Goal: Task Accomplishment & Management: Use online tool/utility

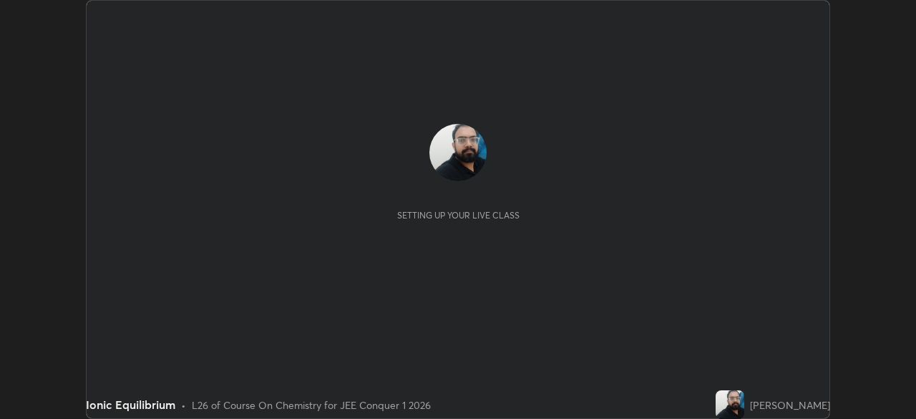
scroll to position [419, 916]
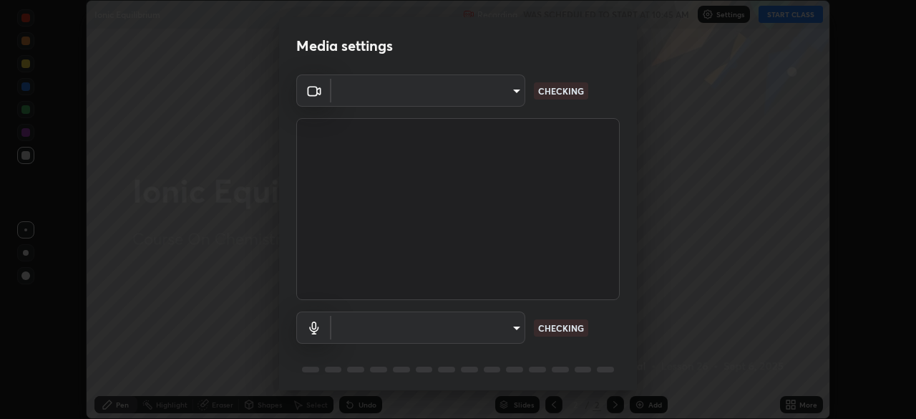
type input "ffb915138f5094fbba49c7dcbdc0b3377f3315ea980a35094b33733fc21d282d"
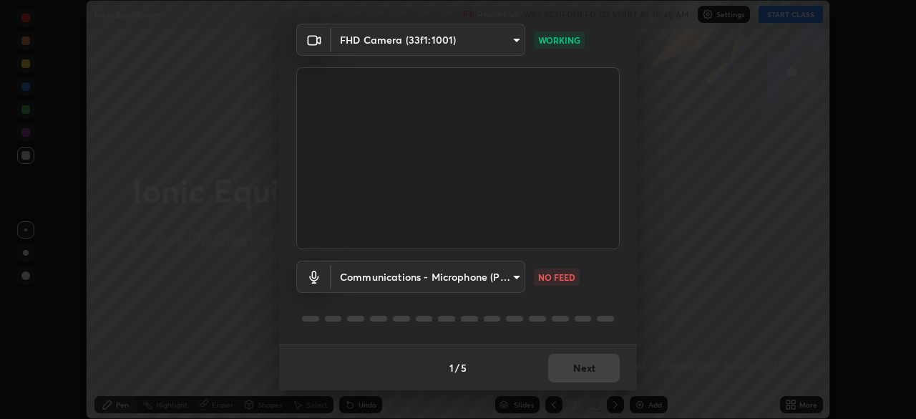
click at [487, 275] on body "Erase all Ionic Equilibrium Recording WAS SCHEDULED TO START AT 10:45 AM Settin…" at bounding box center [458, 209] width 916 height 419
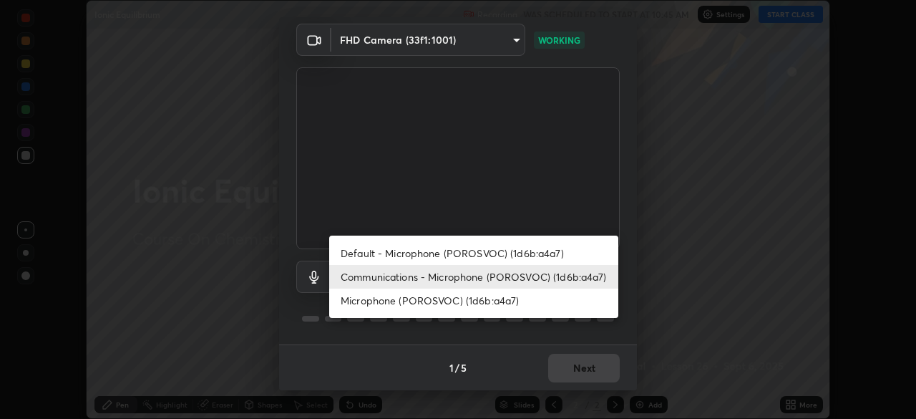
click at [434, 255] on li "Default - Microphone (POROSVOC) (1d6b:a4a7)" at bounding box center [473, 253] width 289 height 24
type input "default"
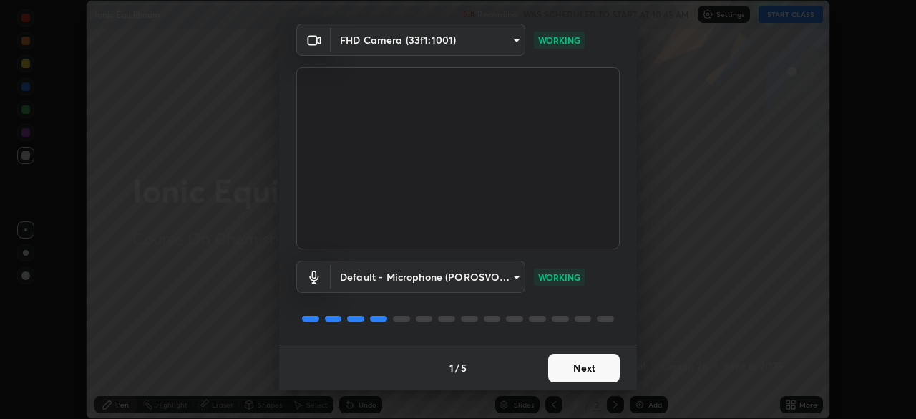
click at [575, 361] on button "Next" at bounding box center [584, 367] width 72 height 29
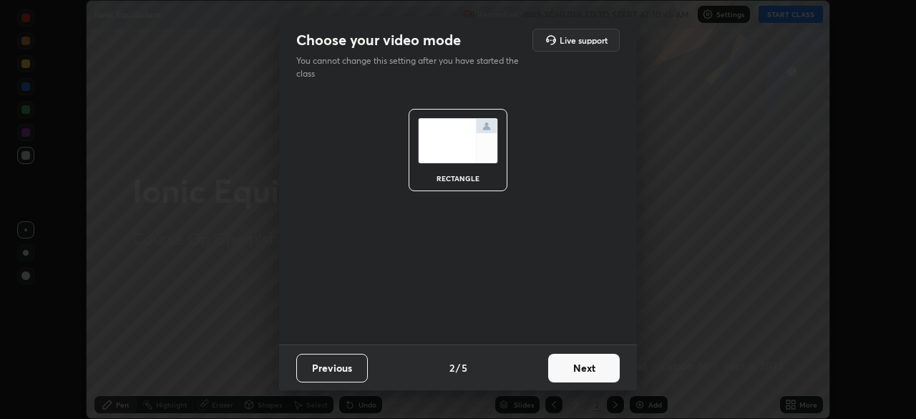
click at [580, 369] on button "Next" at bounding box center [584, 367] width 72 height 29
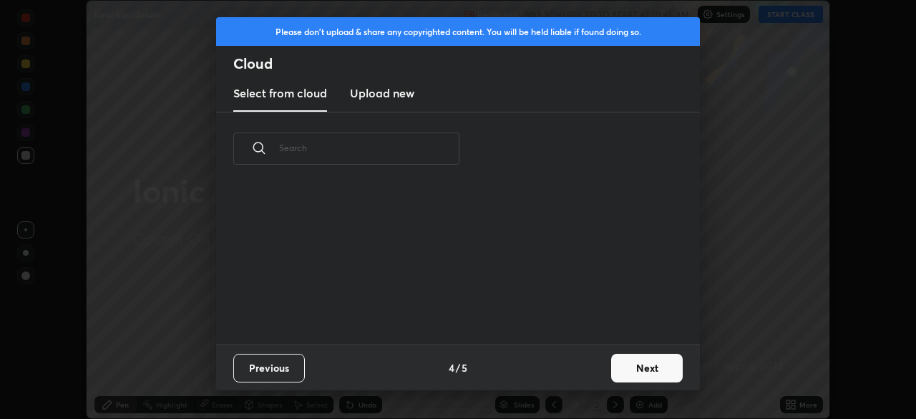
click at [646, 369] on button "Next" at bounding box center [647, 367] width 72 height 29
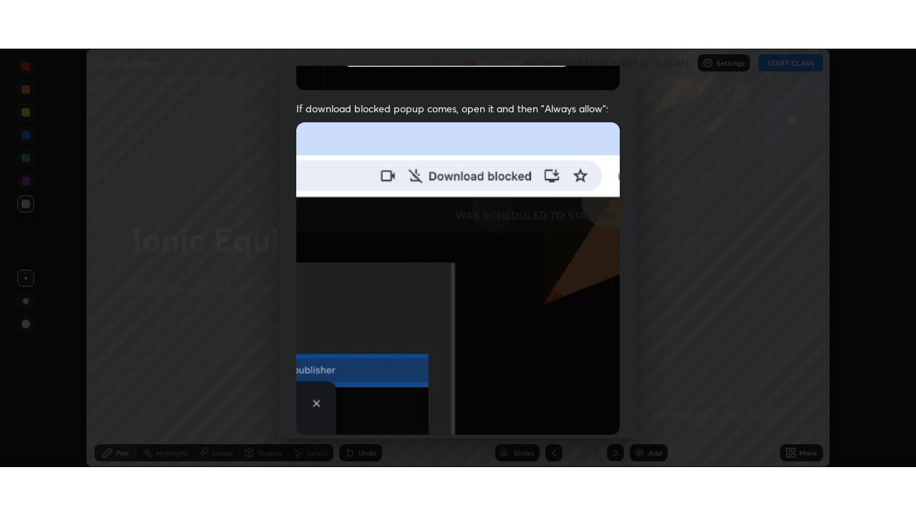
scroll to position [343, 0]
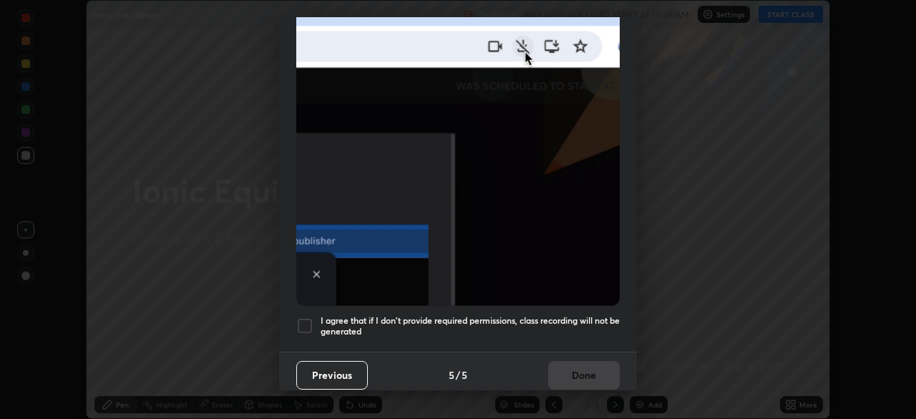
click at [299, 317] on div at bounding box center [304, 325] width 17 height 17
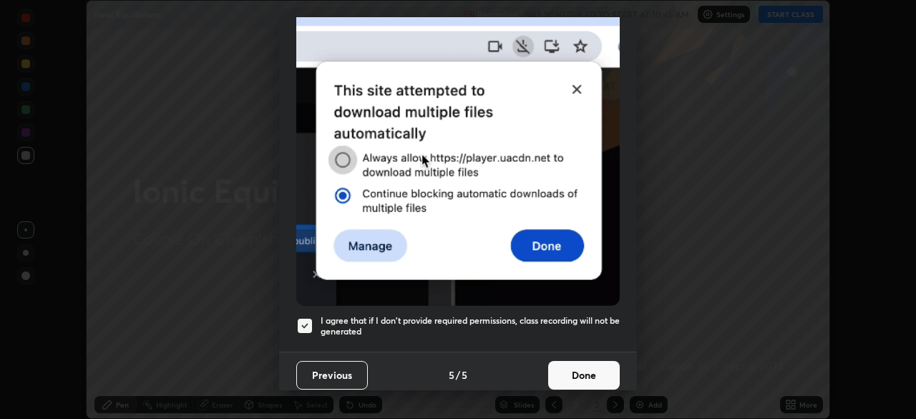
click at [564, 363] on button "Done" at bounding box center [584, 375] width 72 height 29
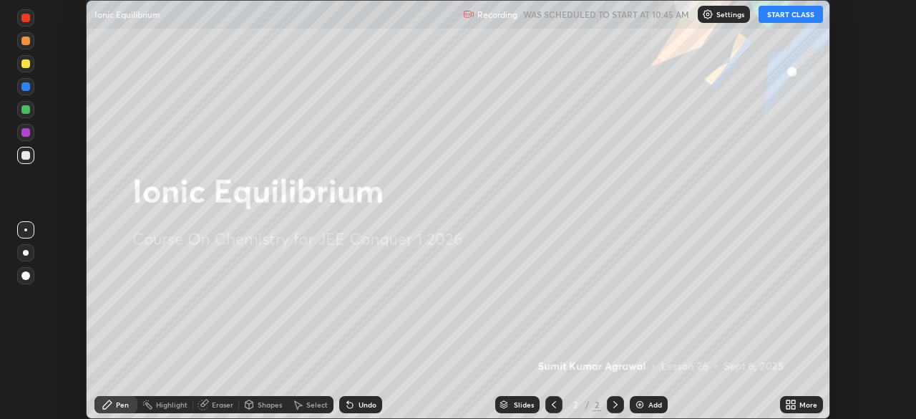
click at [804, 406] on div "More" at bounding box center [808, 404] width 18 height 7
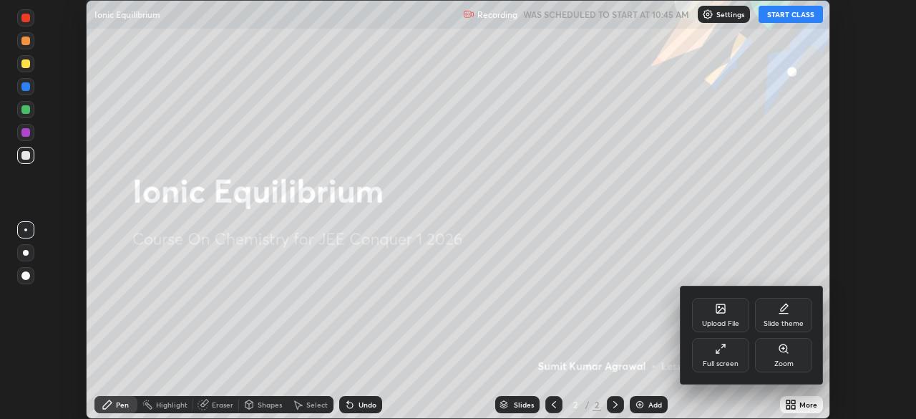
click at [726, 360] on div "Full screen" at bounding box center [721, 363] width 36 height 7
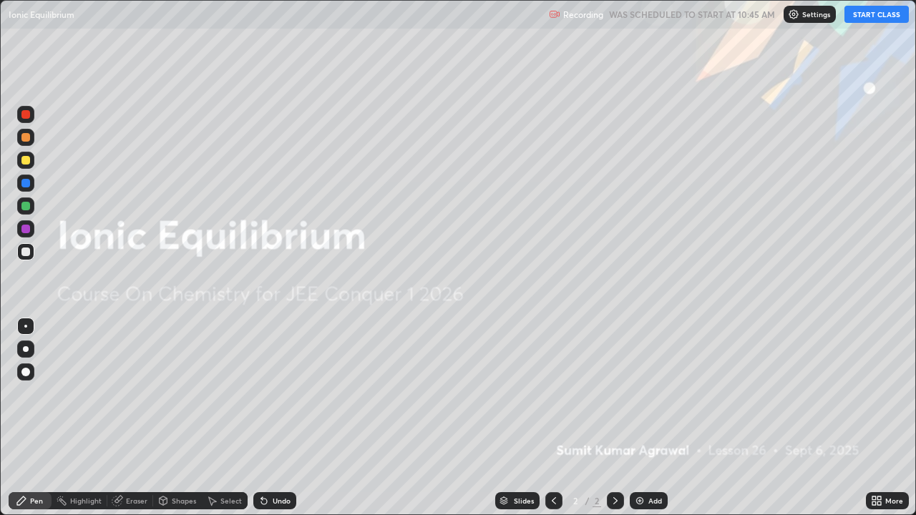
scroll to position [515, 916]
click at [864, 16] on button "START CLASS" at bounding box center [876, 14] width 64 height 17
click at [655, 418] on div "Add" at bounding box center [649, 500] width 38 height 17
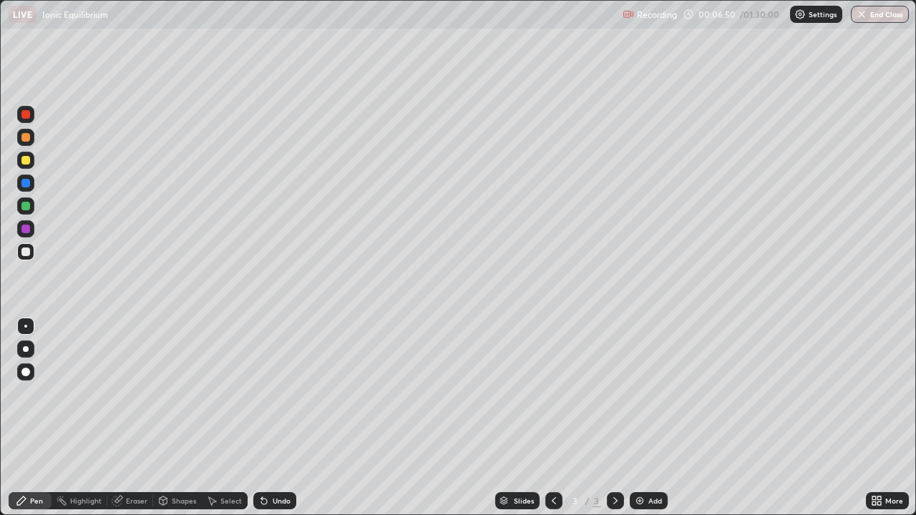
click at [655, 418] on div "Add" at bounding box center [655, 500] width 14 height 7
click at [280, 418] on div "Undo" at bounding box center [274, 500] width 43 height 17
click at [283, 418] on div "Undo" at bounding box center [282, 500] width 18 height 7
click at [280, 418] on div "Undo" at bounding box center [282, 500] width 18 height 7
click at [650, 418] on div "Add" at bounding box center [649, 500] width 38 height 17
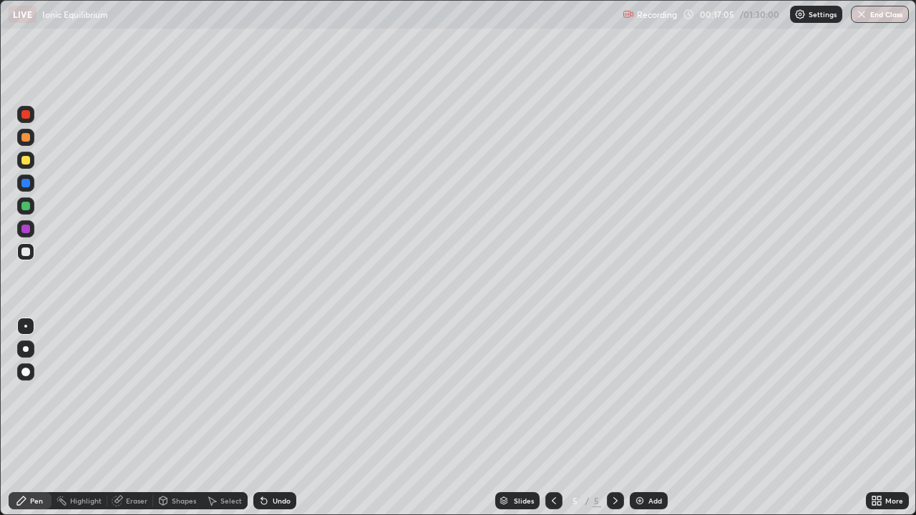
click at [275, 418] on div "Undo" at bounding box center [282, 500] width 18 height 7
click at [284, 418] on div "Undo" at bounding box center [282, 500] width 18 height 7
click at [282, 418] on div "Undo" at bounding box center [274, 500] width 43 height 17
click at [280, 418] on div "Undo" at bounding box center [274, 500] width 43 height 17
click at [552, 418] on icon at bounding box center [553, 500] width 11 height 11
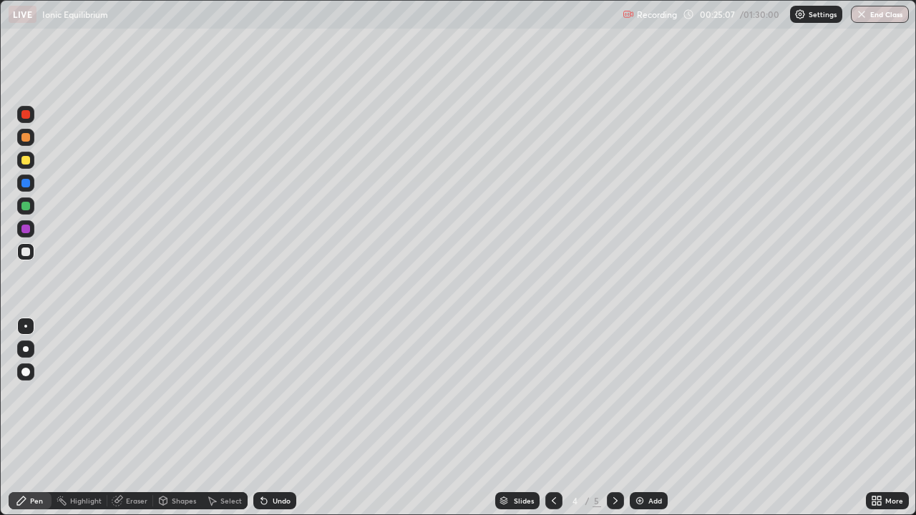
click at [130, 418] on div "Eraser" at bounding box center [136, 500] width 21 height 7
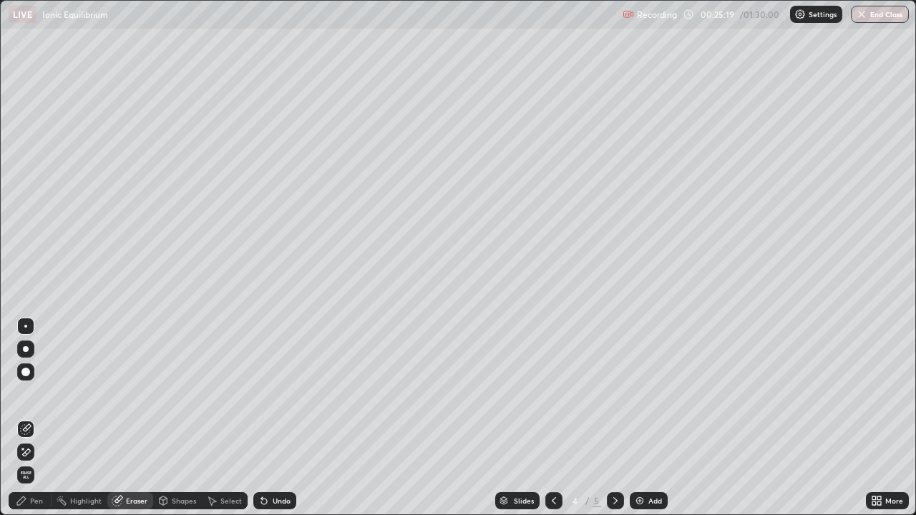
click at [32, 418] on div "Pen" at bounding box center [36, 500] width 13 height 7
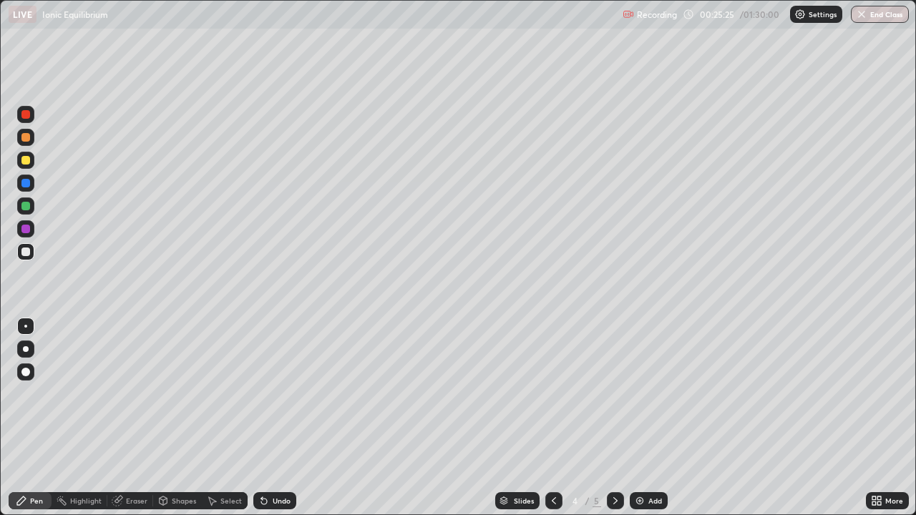
click at [131, 418] on div "Eraser" at bounding box center [136, 500] width 21 height 7
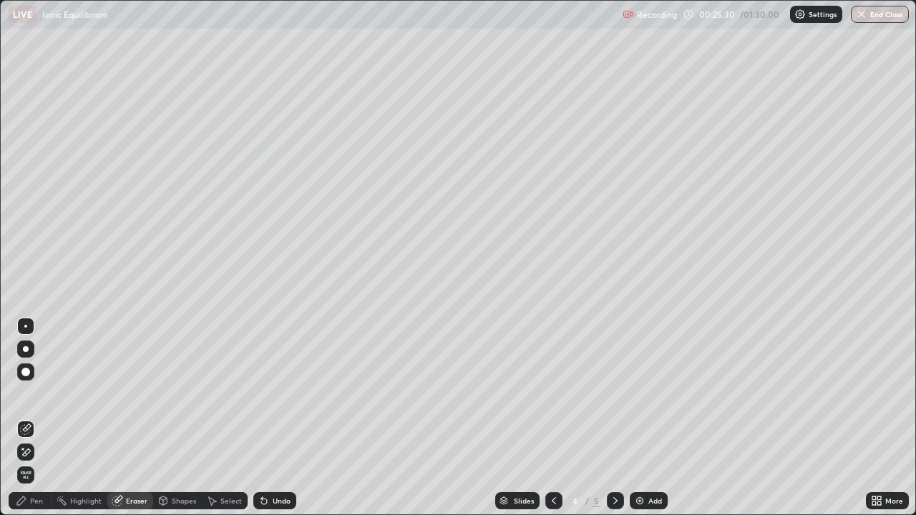
click at [22, 418] on icon at bounding box center [21, 501] width 9 height 9
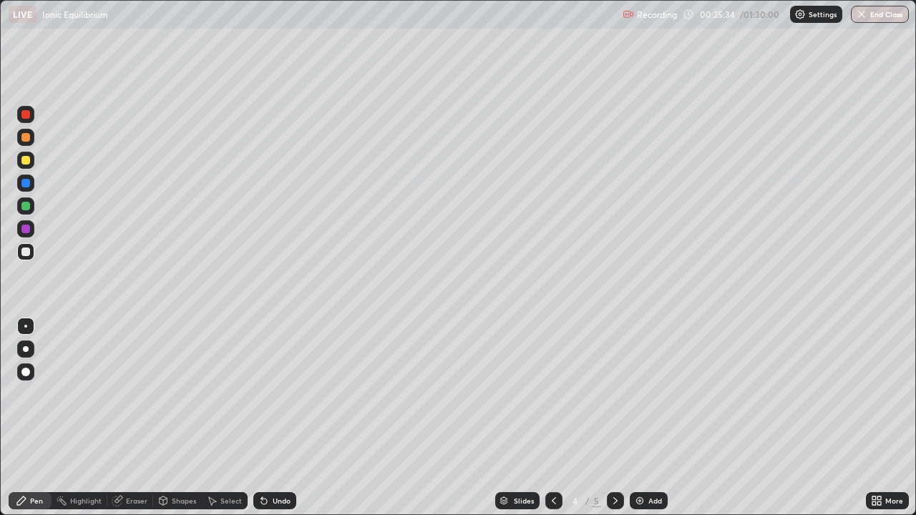
click at [132, 418] on div "Eraser" at bounding box center [136, 500] width 21 height 7
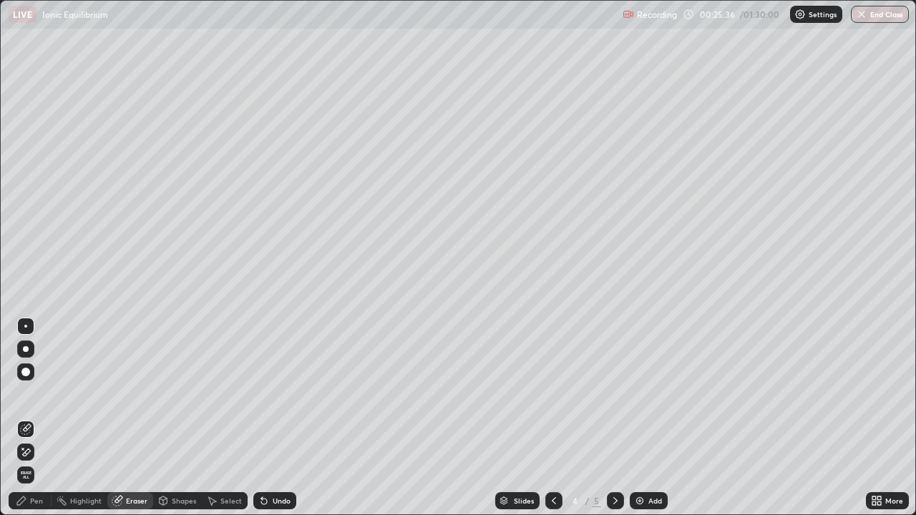
click at [26, 418] on icon at bounding box center [21, 500] width 11 height 11
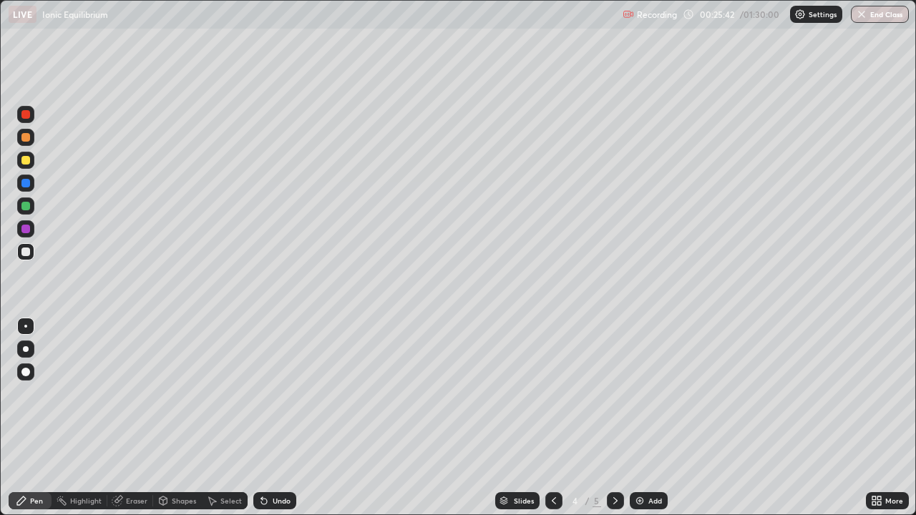
click at [126, 418] on div "Eraser" at bounding box center [136, 500] width 21 height 7
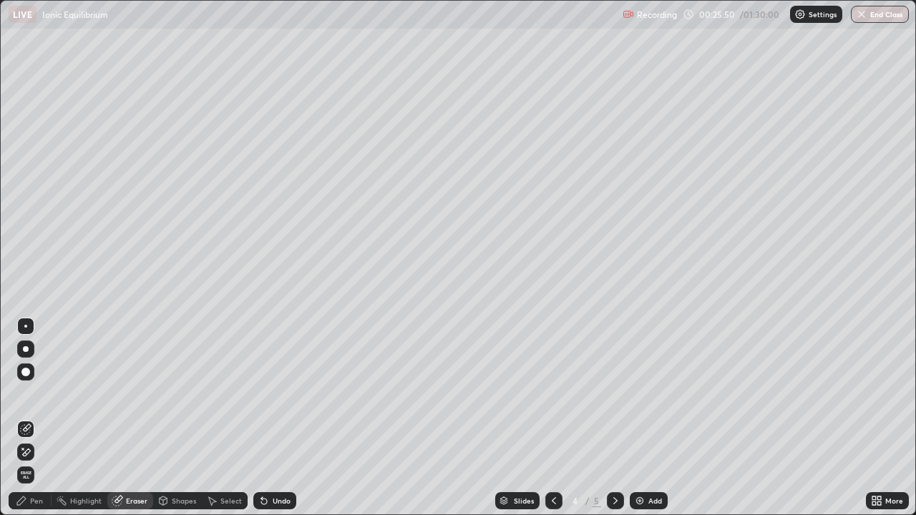
click at [36, 418] on div "Pen" at bounding box center [36, 500] width 13 height 7
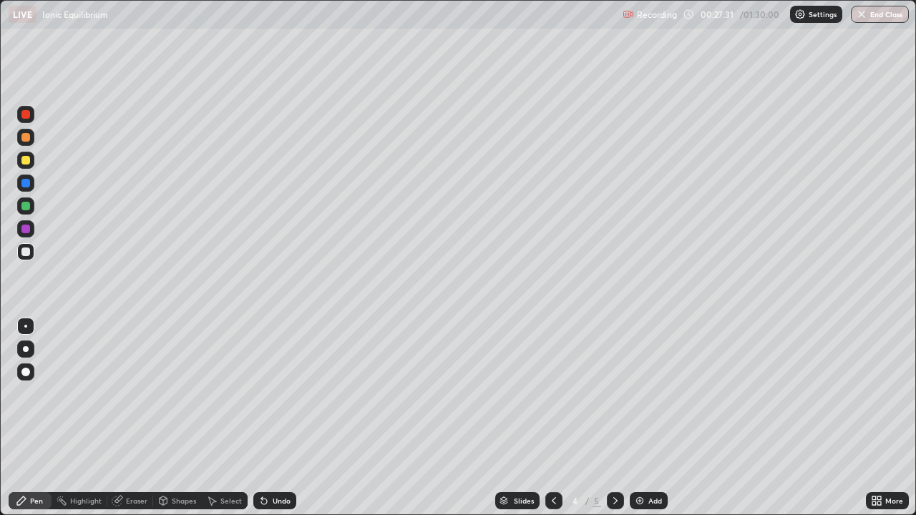
click at [274, 418] on div "Undo" at bounding box center [274, 500] width 43 height 17
click at [274, 418] on div "Undo" at bounding box center [282, 500] width 18 height 7
click at [280, 418] on div "Undo" at bounding box center [282, 500] width 18 height 7
click at [273, 418] on div "Undo" at bounding box center [282, 500] width 18 height 7
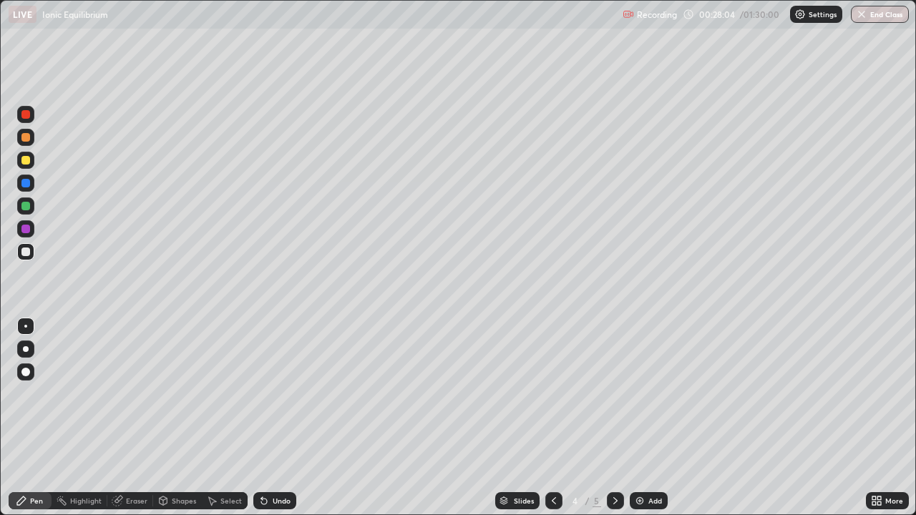
click at [275, 418] on div "Undo" at bounding box center [282, 500] width 18 height 7
click at [276, 418] on div "Undo" at bounding box center [282, 500] width 18 height 7
click at [612, 418] on icon at bounding box center [615, 500] width 11 height 11
click at [653, 418] on div "Add" at bounding box center [649, 500] width 38 height 17
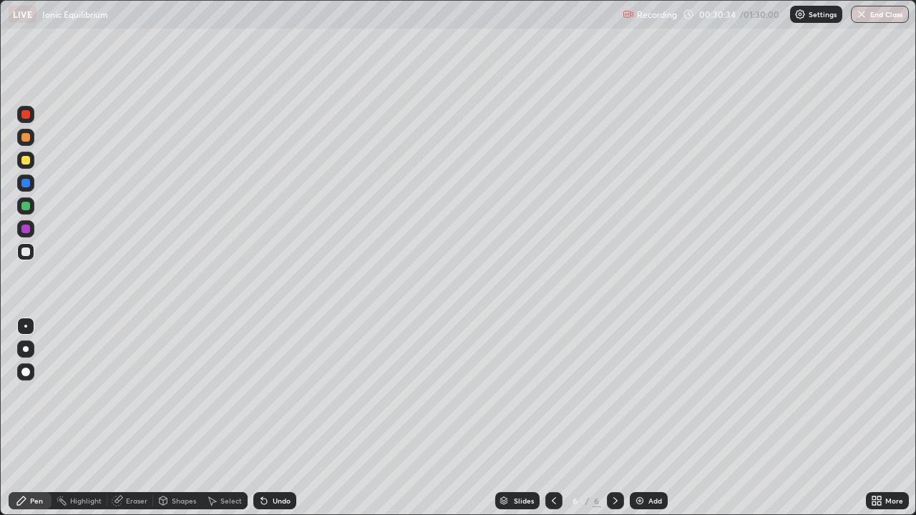
click at [279, 418] on div "Undo" at bounding box center [282, 500] width 18 height 7
click at [282, 418] on div "Undo" at bounding box center [282, 500] width 18 height 7
click at [283, 418] on div "Undo" at bounding box center [274, 500] width 43 height 17
click at [284, 418] on div "Undo" at bounding box center [274, 500] width 43 height 17
click at [283, 418] on div "Undo" at bounding box center [274, 500] width 43 height 17
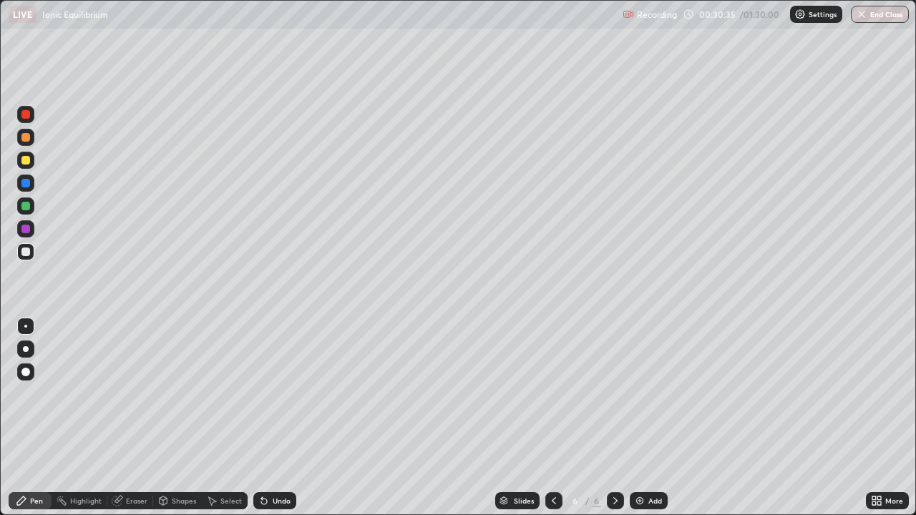
click at [282, 418] on div "Undo" at bounding box center [282, 500] width 18 height 7
click at [281, 418] on div "Undo" at bounding box center [282, 500] width 18 height 7
click at [279, 418] on div "Undo" at bounding box center [282, 500] width 18 height 7
click at [278, 418] on div "Undo" at bounding box center [282, 500] width 18 height 7
click at [552, 418] on icon at bounding box center [553, 500] width 11 height 11
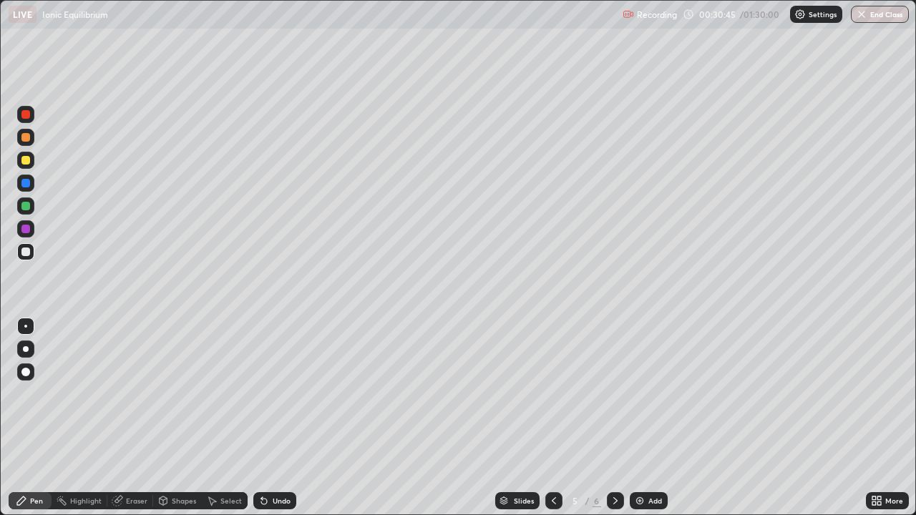
click at [132, 418] on div "Eraser" at bounding box center [136, 500] width 21 height 7
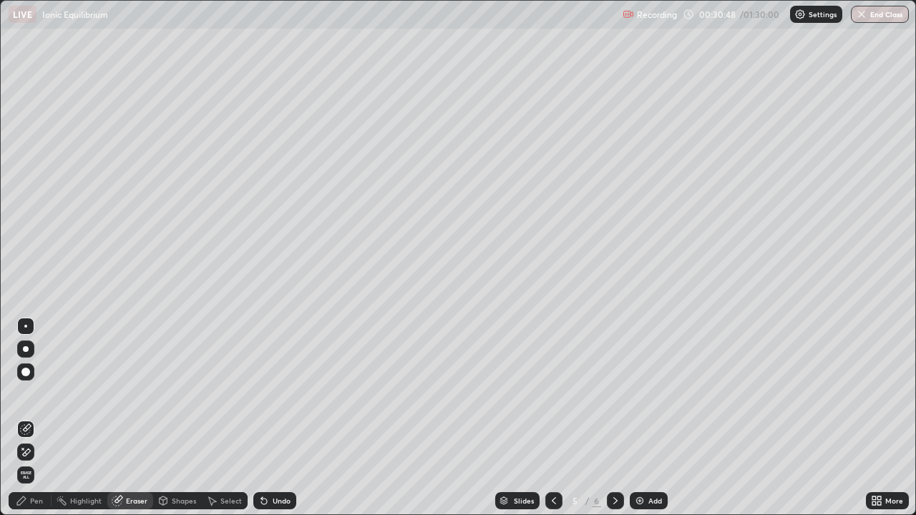
click at [25, 418] on span "Erase all" at bounding box center [26, 475] width 16 height 9
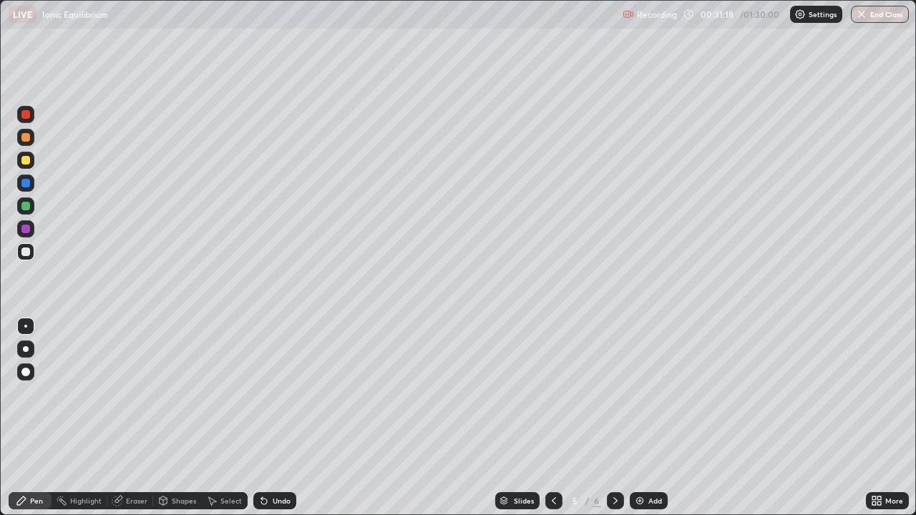
click at [552, 418] on icon at bounding box center [553, 500] width 11 height 11
click at [614, 418] on icon at bounding box center [615, 500] width 11 height 11
click at [549, 418] on icon at bounding box center [553, 500] width 11 height 11
click at [612, 418] on icon at bounding box center [615, 500] width 11 height 11
click at [131, 418] on div "Eraser" at bounding box center [136, 500] width 21 height 7
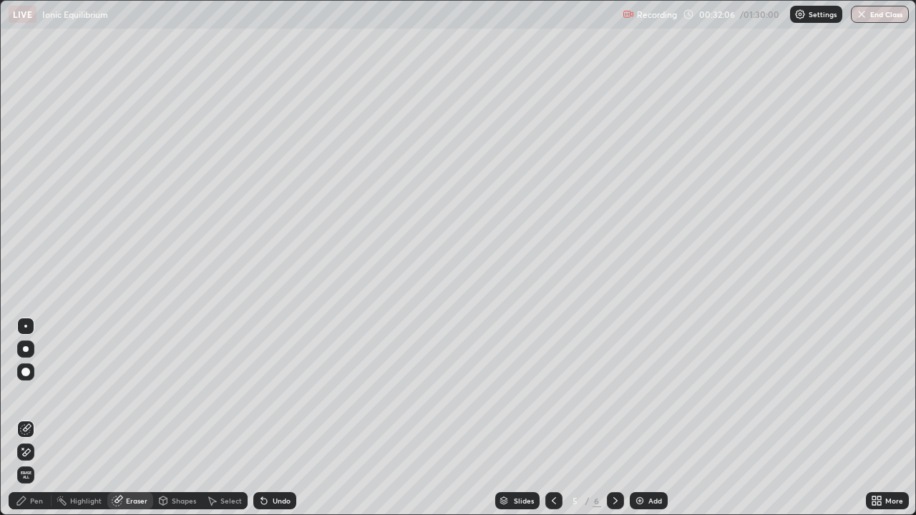
click at [31, 418] on div "Pen" at bounding box center [36, 500] width 13 height 7
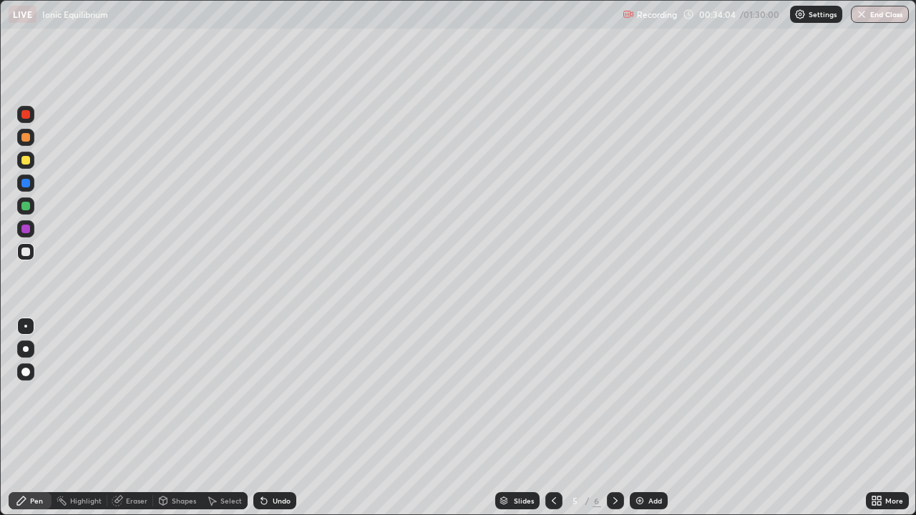
click at [282, 418] on div "Undo" at bounding box center [282, 500] width 18 height 7
click at [280, 418] on div "Undo" at bounding box center [282, 500] width 18 height 7
click at [614, 418] on icon at bounding box center [615, 500] width 11 height 11
click at [284, 418] on div "Undo" at bounding box center [274, 500] width 43 height 17
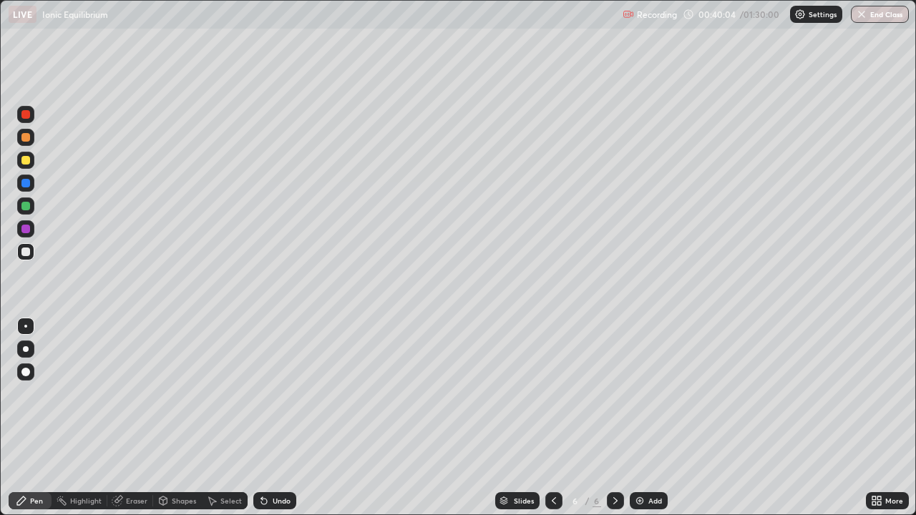
click at [277, 418] on div "Undo" at bounding box center [282, 500] width 18 height 7
click at [291, 418] on div "Undo" at bounding box center [274, 500] width 43 height 17
click at [282, 418] on div "Undo" at bounding box center [274, 500] width 43 height 17
click at [124, 418] on div "Eraser" at bounding box center [130, 500] width 46 height 17
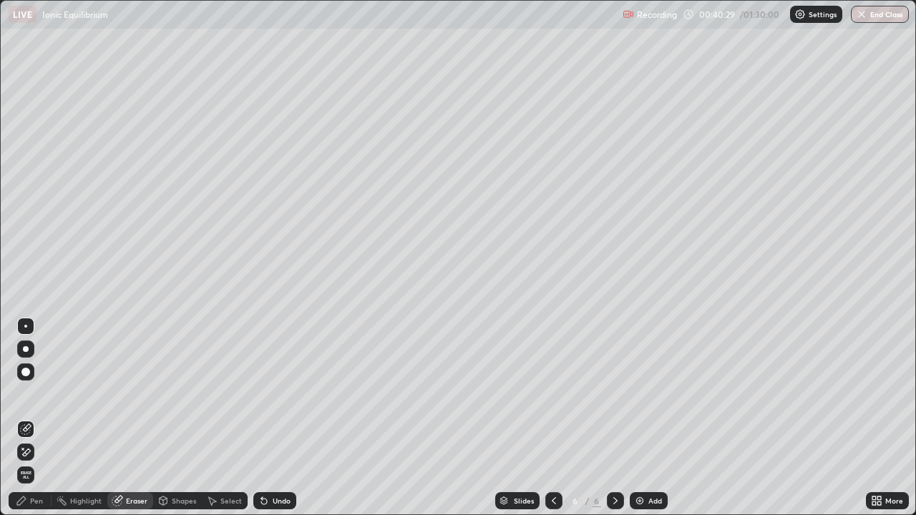
click at [29, 418] on div "Pen" at bounding box center [30, 500] width 43 height 17
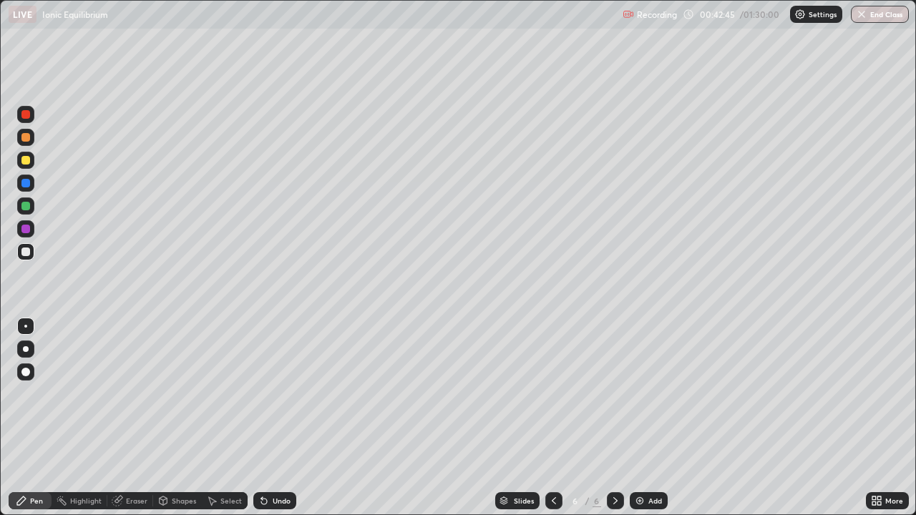
click at [651, 418] on div "Add" at bounding box center [655, 500] width 14 height 7
click at [275, 418] on div "Undo" at bounding box center [282, 500] width 18 height 7
click at [288, 418] on div "Undo" at bounding box center [274, 500] width 43 height 17
click at [283, 418] on div "Undo" at bounding box center [282, 500] width 18 height 7
click at [136, 418] on div "Eraser" at bounding box center [130, 500] width 46 height 17
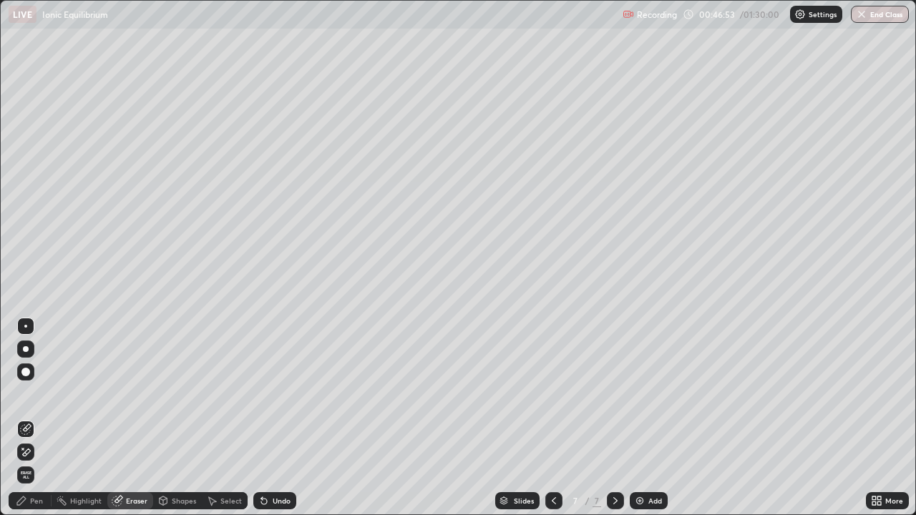
click at [35, 418] on div "Pen" at bounding box center [36, 500] width 13 height 7
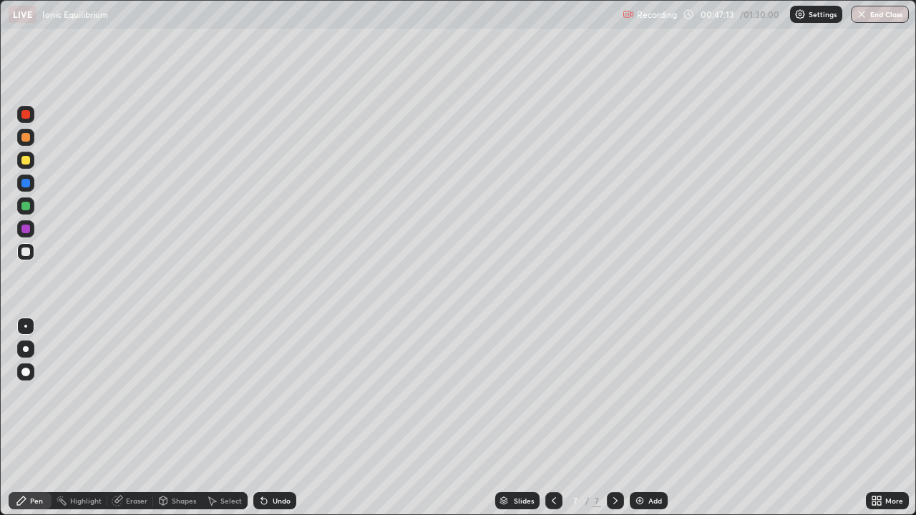
click at [278, 418] on div "Undo" at bounding box center [274, 500] width 43 height 17
click at [280, 418] on div "Undo" at bounding box center [282, 500] width 18 height 7
click at [280, 418] on div "Undo" at bounding box center [274, 500] width 43 height 17
click at [279, 418] on div "Undo" at bounding box center [274, 500] width 43 height 17
click at [278, 418] on div "Undo" at bounding box center [274, 500] width 43 height 17
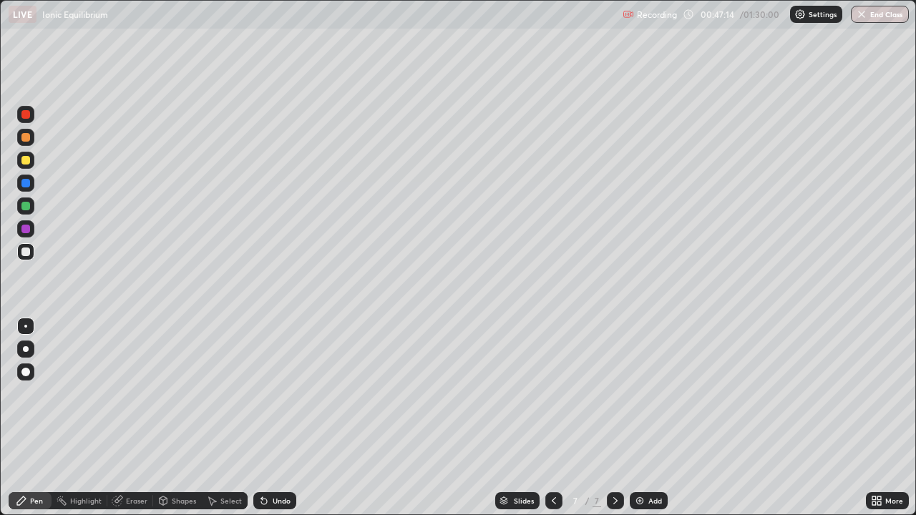
click at [276, 418] on div "Undo" at bounding box center [274, 500] width 43 height 17
click at [278, 418] on div "Undo" at bounding box center [282, 500] width 18 height 7
click at [275, 418] on div "Undo" at bounding box center [274, 500] width 43 height 17
click at [273, 418] on div "Undo" at bounding box center [282, 500] width 18 height 7
click at [276, 418] on div "Undo" at bounding box center [282, 500] width 18 height 7
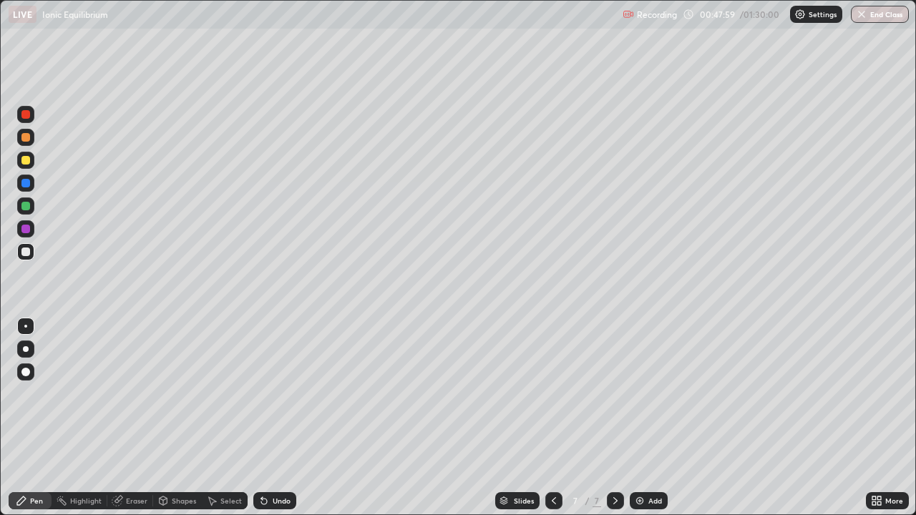
click at [276, 418] on div "Undo" at bounding box center [282, 500] width 18 height 7
click at [278, 418] on div "Undo" at bounding box center [282, 500] width 18 height 7
click at [280, 418] on div "Undo" at bounding box center [274, 500] width 43 height 17
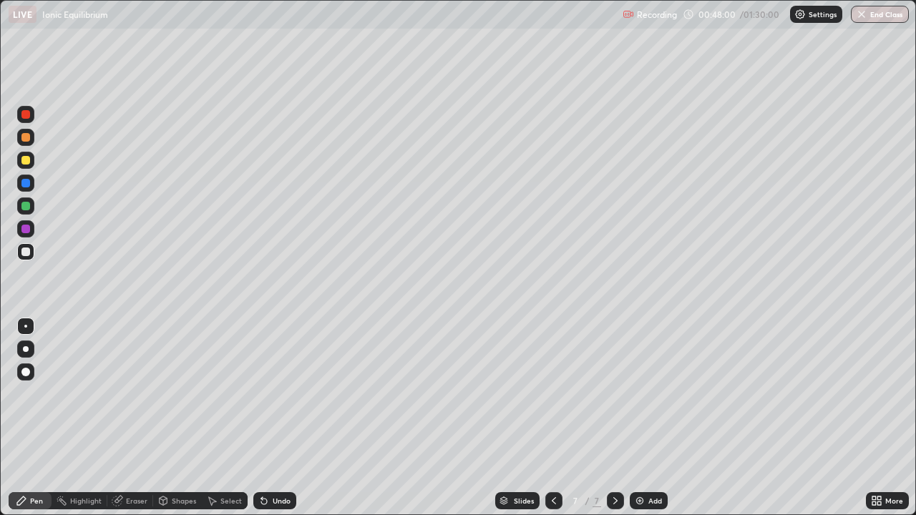
click at [280, 418] on div "Undo" at bounding box center [274, 500] width 43 height 17
click at [283, 418] on div "Undo" at bounding box center [274, 500] width 43 height 17
click at [268, 418] on div "Undo" at bounding box center [274, 500] width 43 height 17
click at [552, 418] on icon at bounding box center [553, 500] width 11 height 11
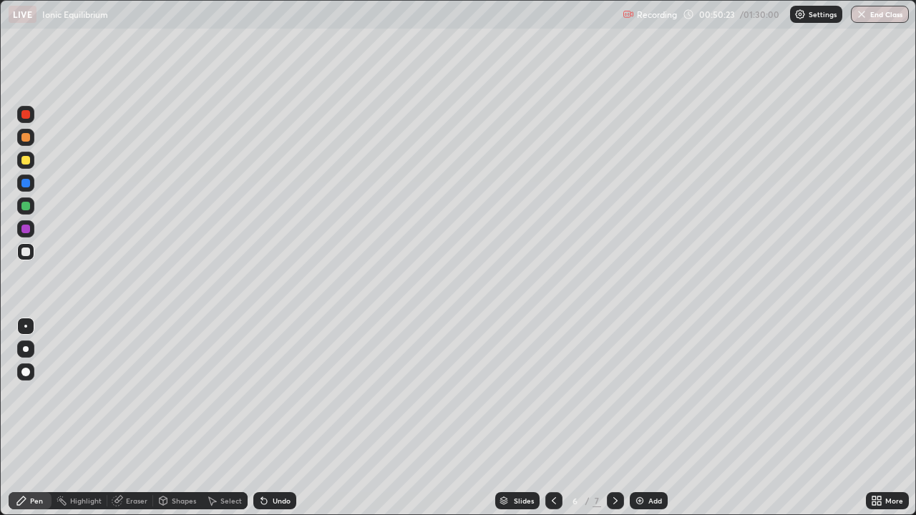
click at [551, 418] on icon at bounding box center [553, 500] width 11 height 11
click at [545, 418] on div at bounding box center [553, 500] width 17 height 17
click at [615, 418] on icon at bounding box center [615, 500] width 11 height 11
click at [613, 418] on div at bounding box center [615, 501] width 17 height 29
click at [612, 418] on div at bounding box center [615, 501] width 17 height 29
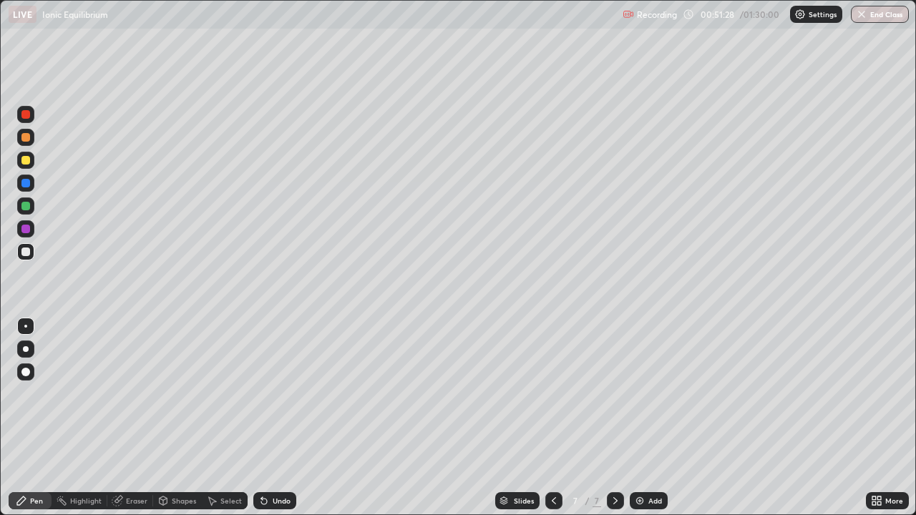
click at [645, 418] on div "Add" at bounding box center [649, 500] width 38 height 17
click at [268, 418] on div "Undo" at bounding box center [274, 500] width 43 height 17
click at [132, 418] on div "Eraser" at bounding box center [136, 500] width 21 height 7
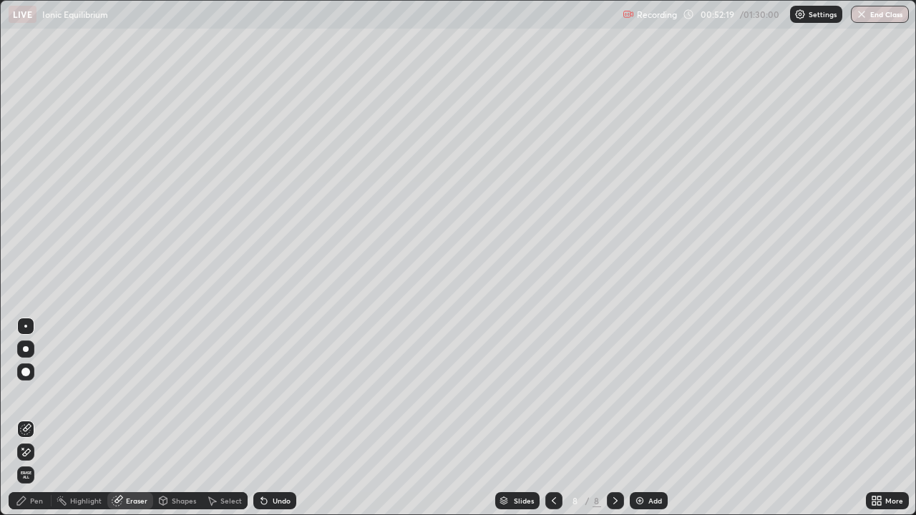
click at [38, 418] on div "Pen" at bounding box center [36, 500] width 13 height 7
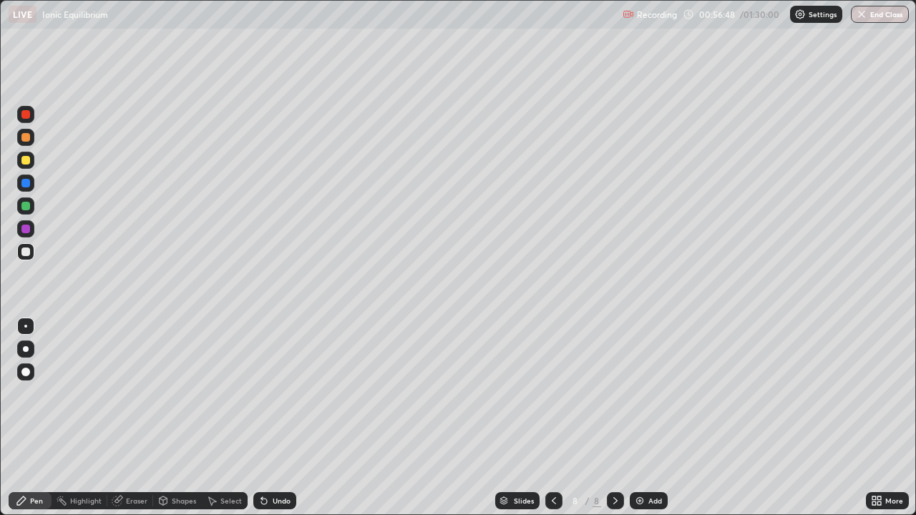
click at [552, 418] on icon at bounding box center [553, 500] width 11 height 11
click at [614, 418] on icon at bounding box center [615, 500] width 11 height 11
click at [285, 418] on div "Undo" at bounding box center [282, 500] width 18 height 7
click at [653, 418] on div "Add" at bounding box center [655, 500] width 14 height 7
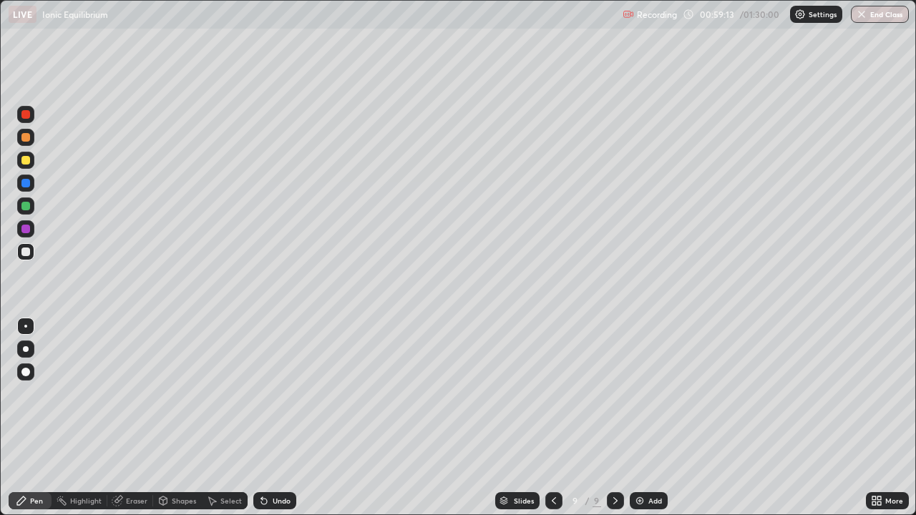
click at [555, 418] on icon at bounding box center [553, 500] width 11 height 11
click at [614, 418] on icon at bounding box center [615, 500] width 11 height 11
click at [280, 418] on div "Undo" at bounding box center [282, 500] width 18 height 7
click at [278, 418] on div "Undo" at bounding box center [282, 500] width 18 height 7
click at [279, 418] on div "Undo" at bounding box center [282, 500] width 18 height 7
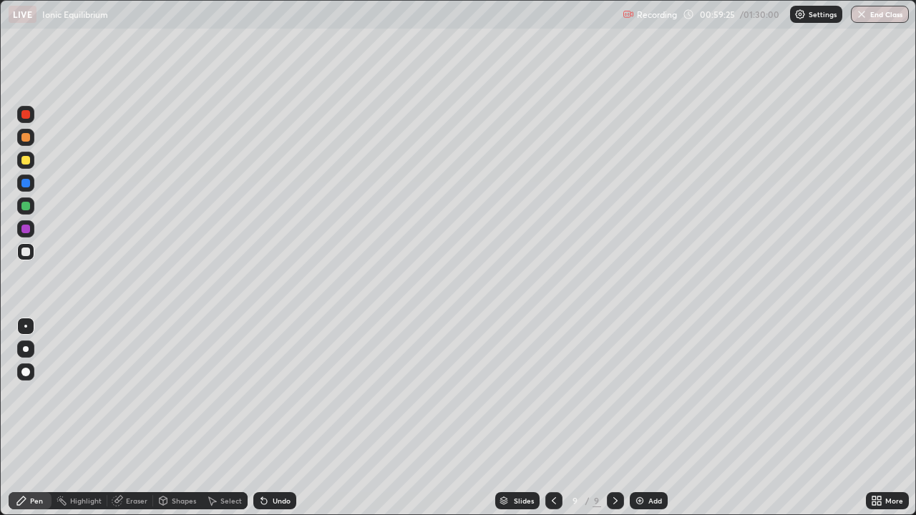
click at [284, 418] on div "Undo" at bounding box center [282, 500] width 18 height 7
click at [553, 418] on icon at bounding box center [553, 500] width 11 height 11
click at [619, 418] on div at bounding box center [615, 500] width 17 height 17
click at [283, 418] on div "Undo" at bounding box center [274, 500] width 43 height 17
click at [285, 418] on div "Undo" at bounding box center [282, 500] width 18 height 7
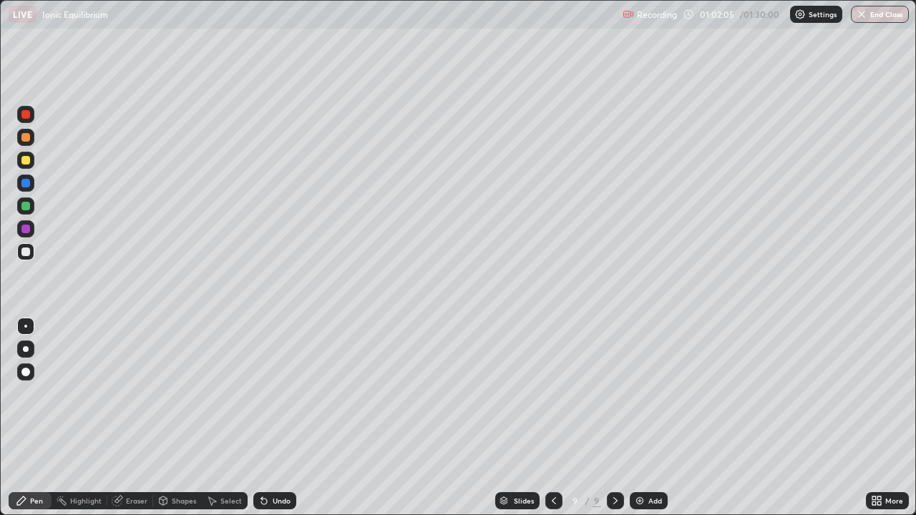
click at [291, 418] on div "Undo" at bounding box center [274, 500] width 43 height 17
click at [288, 418] on div "Undo" at bounding box center [282, 500] width 18 height 7
click at [285, 418] on div "Undo" at bounding box center [282, 500] width 18 height 7
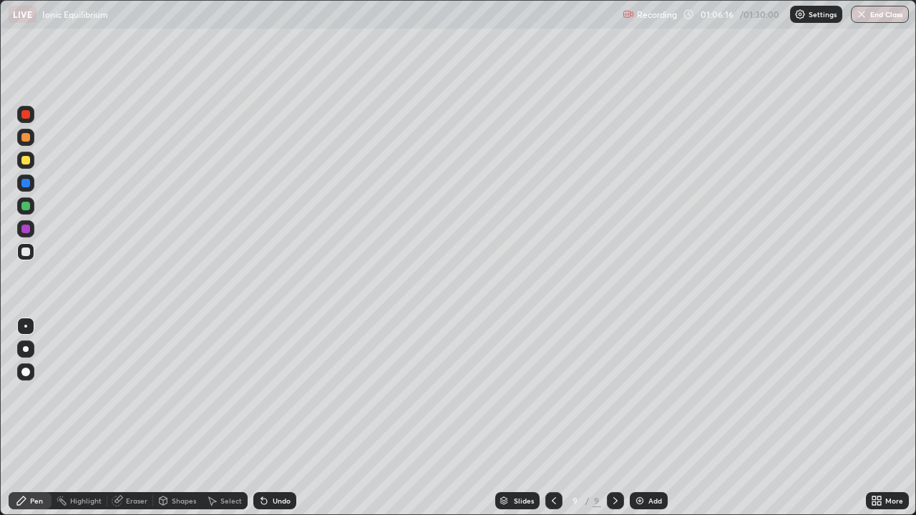
click at [648, 418] on div "Add" at bounding box center [655, 500] width 14 height 7
click at [285, 418] on div "Undo" at bounding box center [282, 500] width 18 height 7
click at [135, 418] on div "Eraser" at bounding box center [136, 500] width 21 height 7
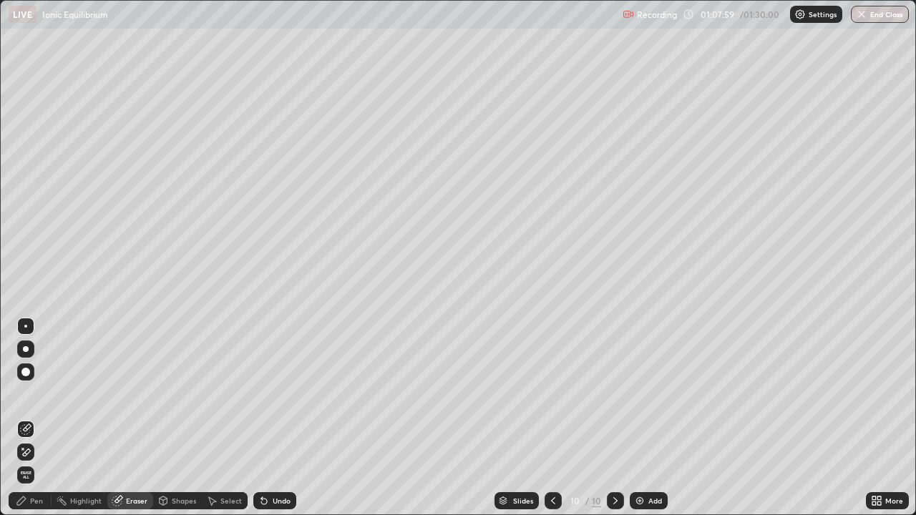
click at [21, 418] on icon at bounding box center [21, 500] width 11 height 11
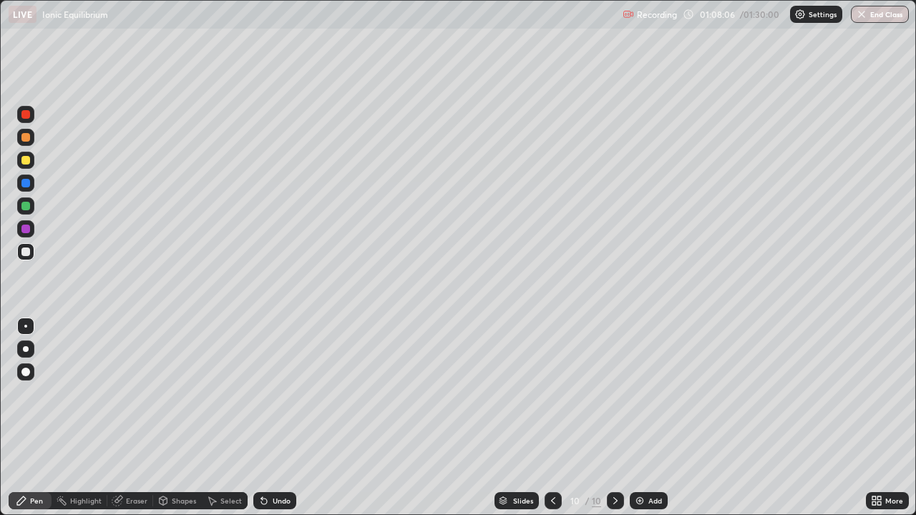
click at [133, 418] on div "Eraser" at bounding box center [136, 500] width 21 height 7
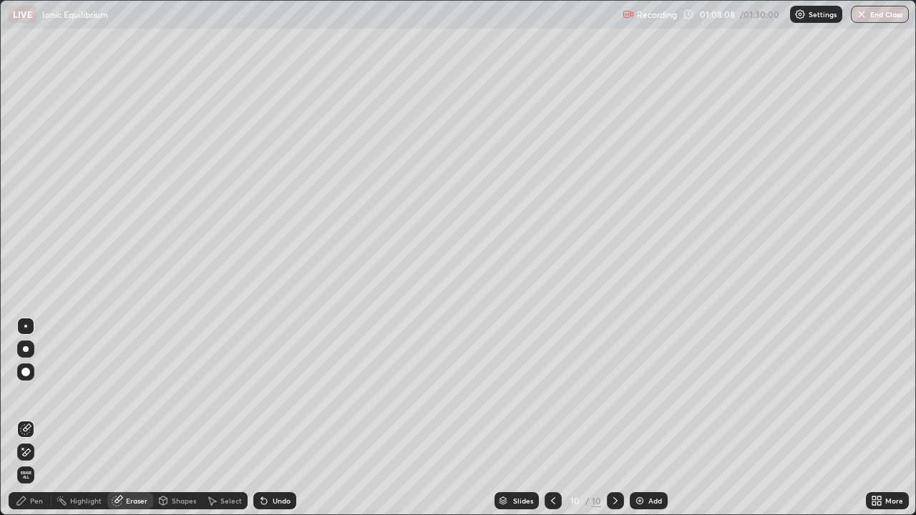
click at [26, 418] on icon at bounding box center [21, 500] width 11 height 11
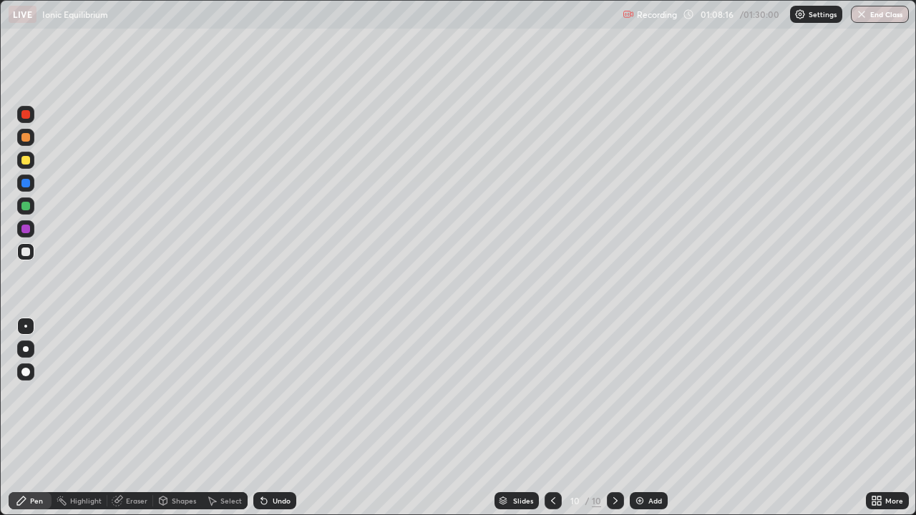
click at [128, 418] on div "Eraser" at bounding box center [136, 500] width 21 height 7
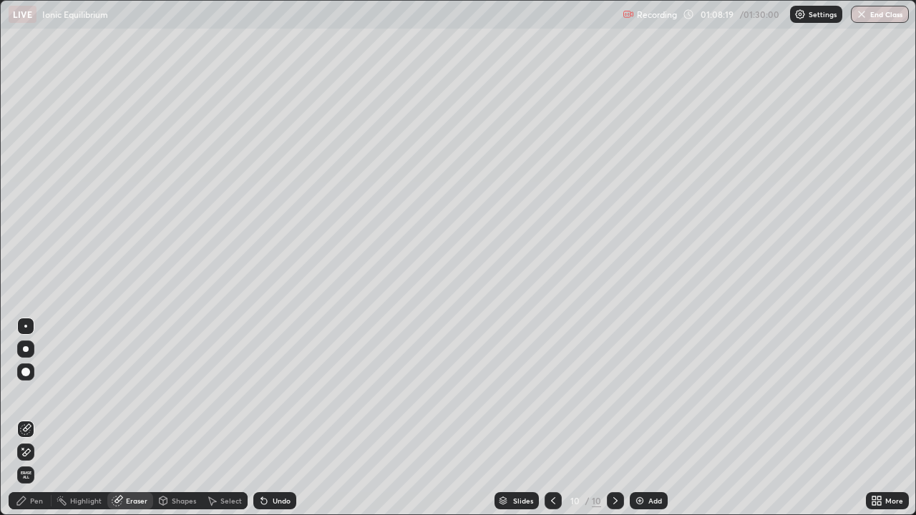
click at [31, 418] on div "Pen" at bounding box center [36, 500] width 13 height 7
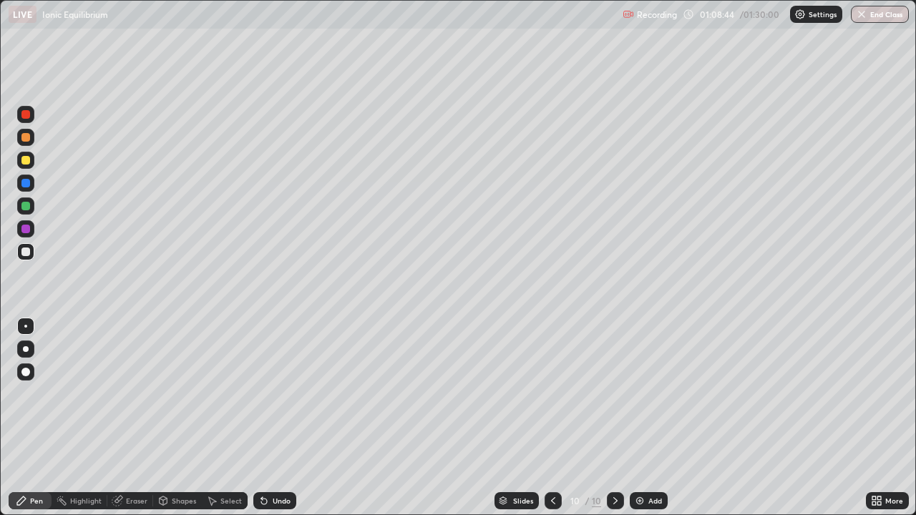
click at [134, 418] on div "Eraser" at bounding box center [136, 500] width 21 height 7
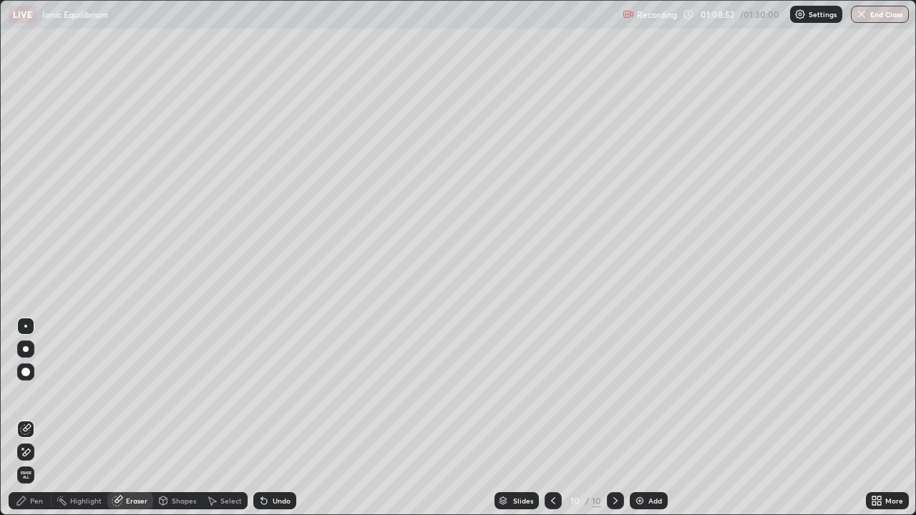
click at [31, 418] on div "Pen" at bounding box center [30, 500] width 43 height 17
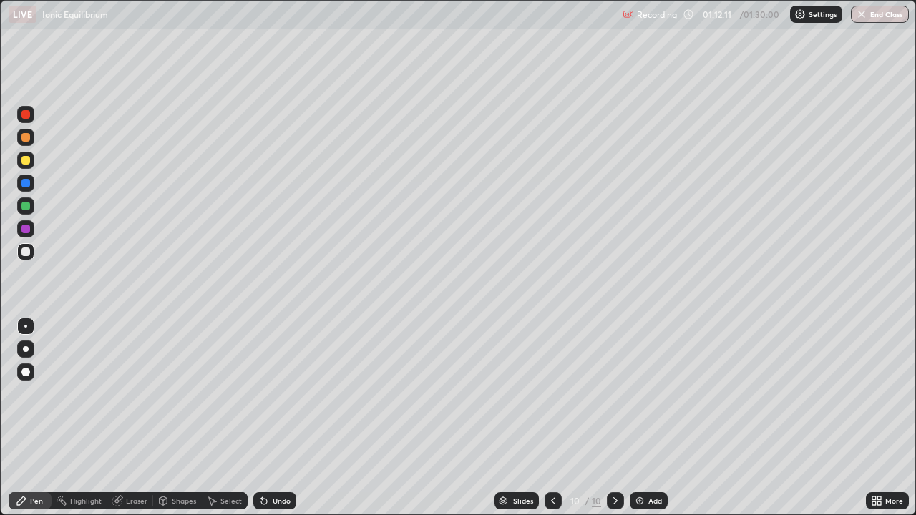
click at [268, 418] on div "Undo" at bounding box center [274, 500] width 43 height 17
click at [278, 418] on div "Undo" at bounding box center [282, 500] width 18 height 7
click at [127, 418] on div "Eraser" at bounding box center [136, 500] width 21 height 7
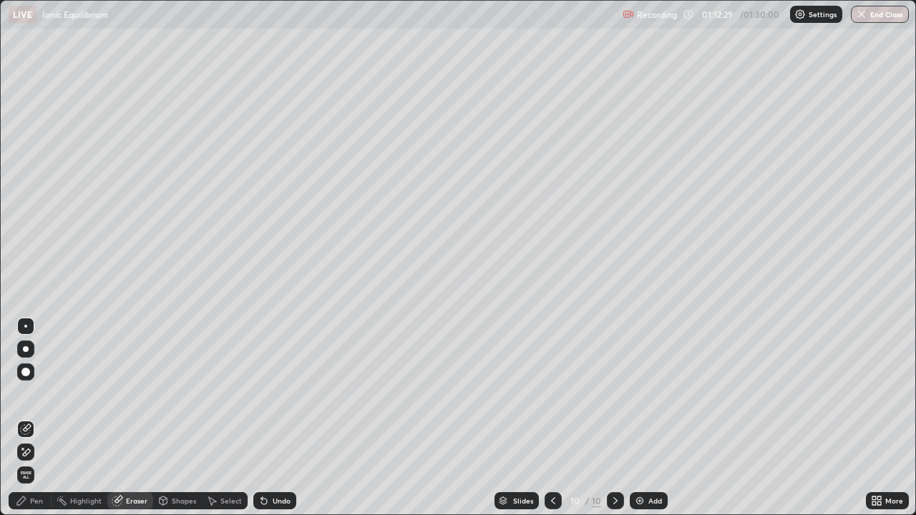
click at [36, 418] on div "Pen" at bounding box center [36, 500] width 13 height 7
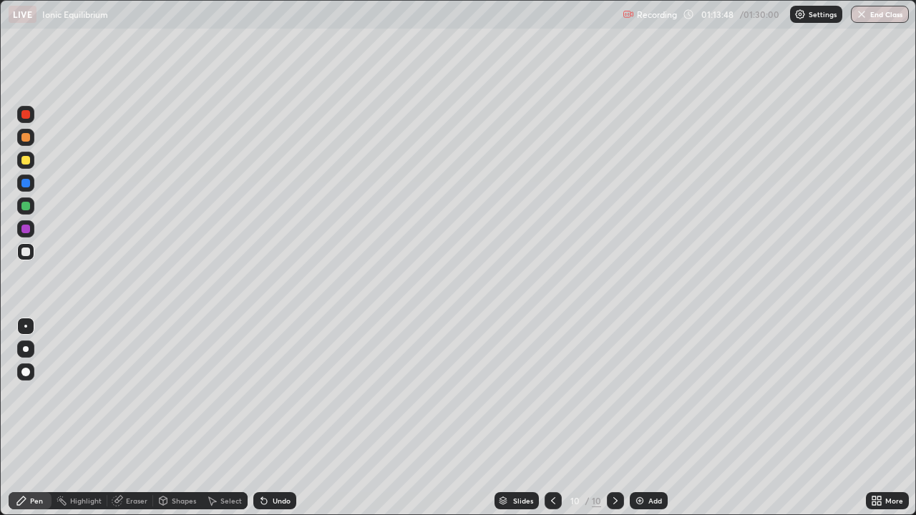
click at [643, 418] on img at bounding box center [639, 500] width 11 height 11
click at [280, 418] on div "Undo" at bounding box center [282, 500] width 18 height 7
click at [273, 418] on div "Undo" at bounding box center [282, 500] width 18 height 7
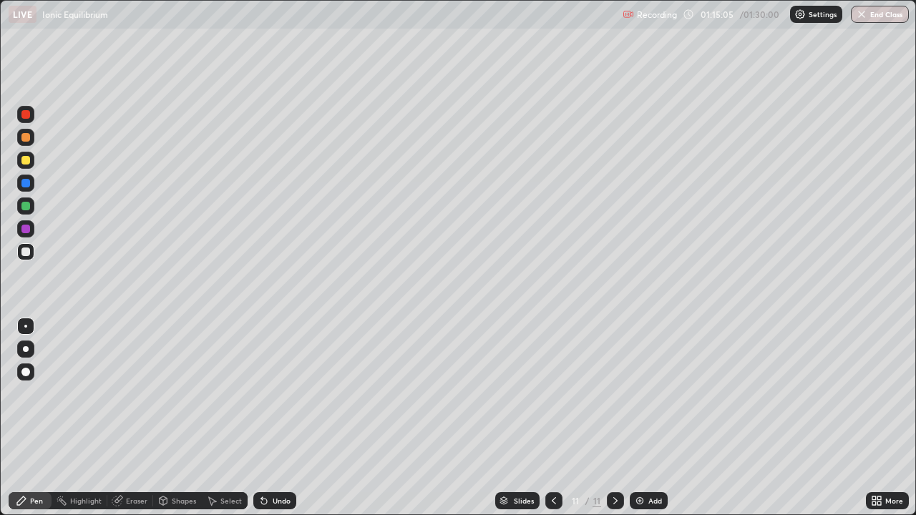
click at [273, 418] on div "Undo" at bounding box center [282, 500] width 18 height 7
click at [269, 418] on div "Undo" at bounding box center [274, 500] width 43 height 17
click at [270, 418] on div "Undo" at bounding box center [274, 500] width 43 height 17
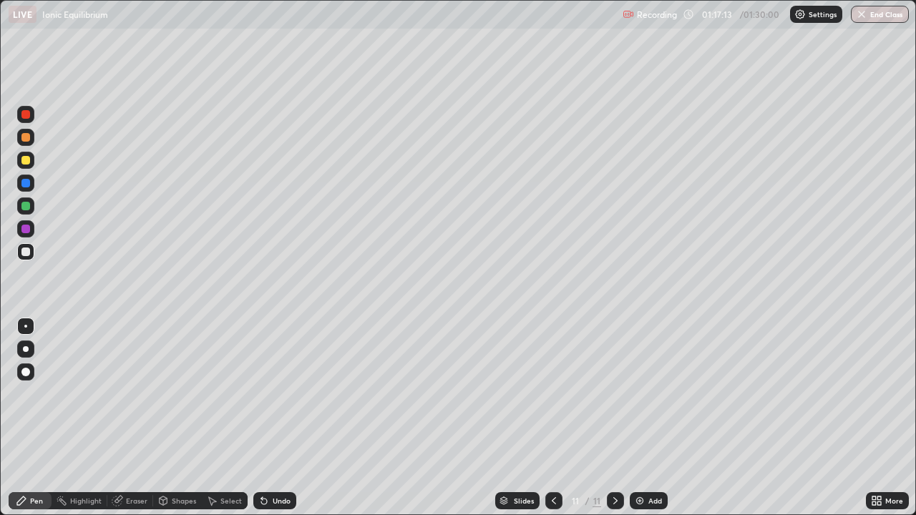
click at [552, 418] on icon at bounding box center [553, 500] width 11 height 11
click at [613, 418] on icon at bounding box center [615, 500] width 11 height 11
click at [614, 418] on icon at bounding box center [615, 500] width 11 height 11
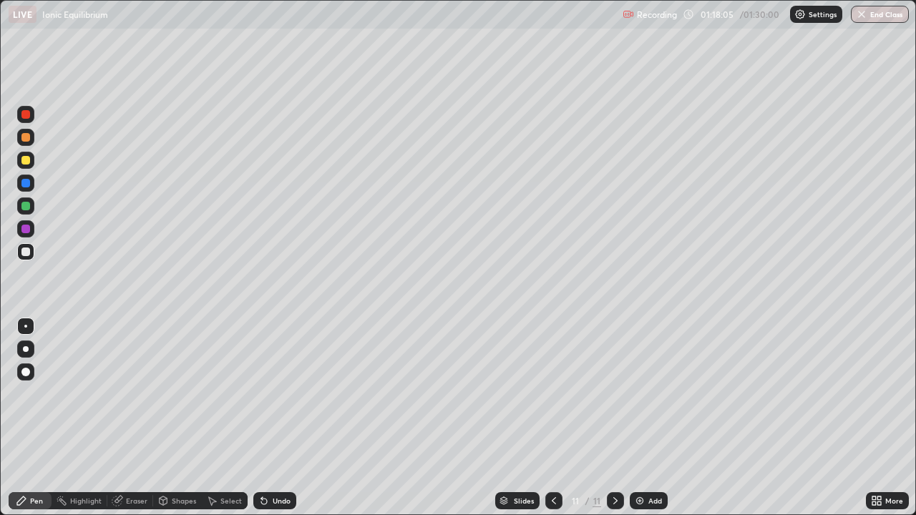
click at [612, 418] on icon at bounding box center [615, 500] width 11 height 11
click at [558, 418] on div at bounding box center [553, 500] width 17 height 17
click at [280, 418] on div "Undo" at bounding box center [274, 500] width 43 height 17
click at [279, 418] on div "Undo" at bounding box center [274, 500] width 43 height 17
click at [66, 418] on div "Highlight" at bounding box center [80, 500] width 56 height 17
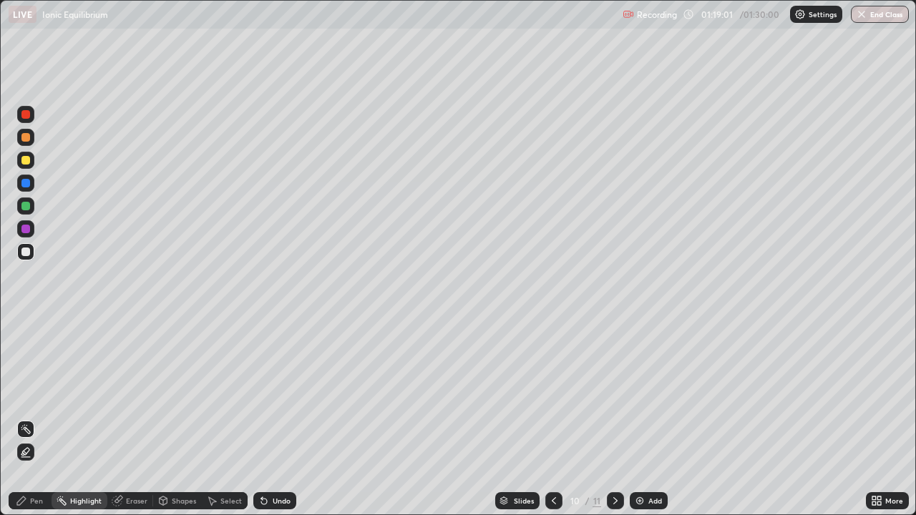
click at [24, 418] on icon at bounding box center [21, 500] width 11 height 11
click at [224, 418] on div "Select" at bounding box center [225, 501] width 46 height 29
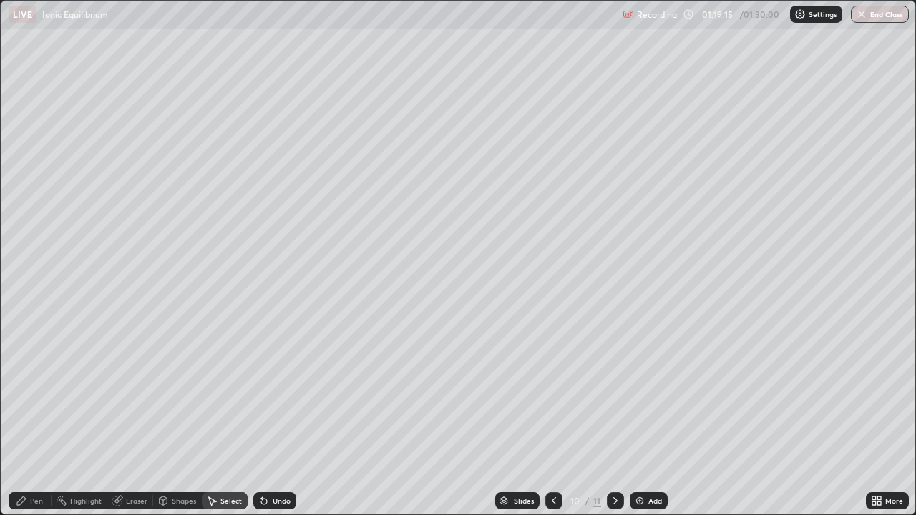
click at [36, 418] on div "Pen" at bounding box center [36, 500] width 13 height 7
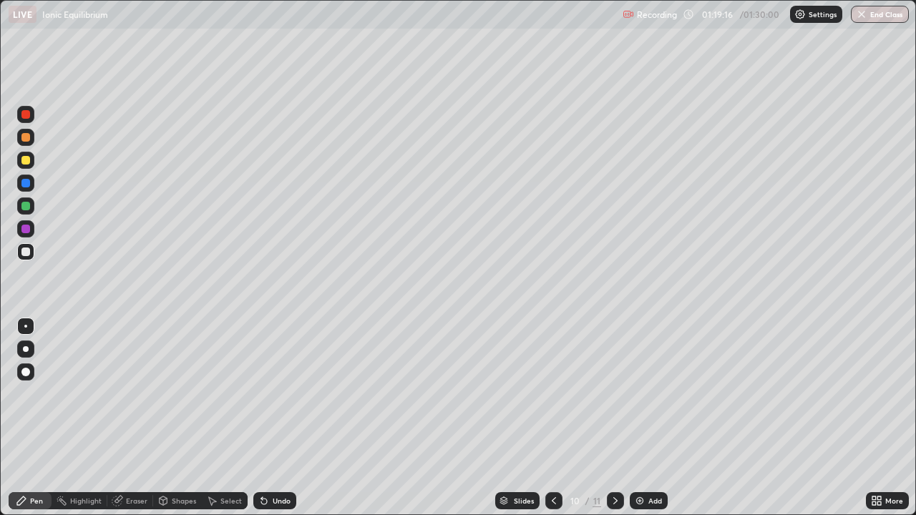
click at [213, 418] on div "Select" at bounding box center [225, 501] width 46 height 29
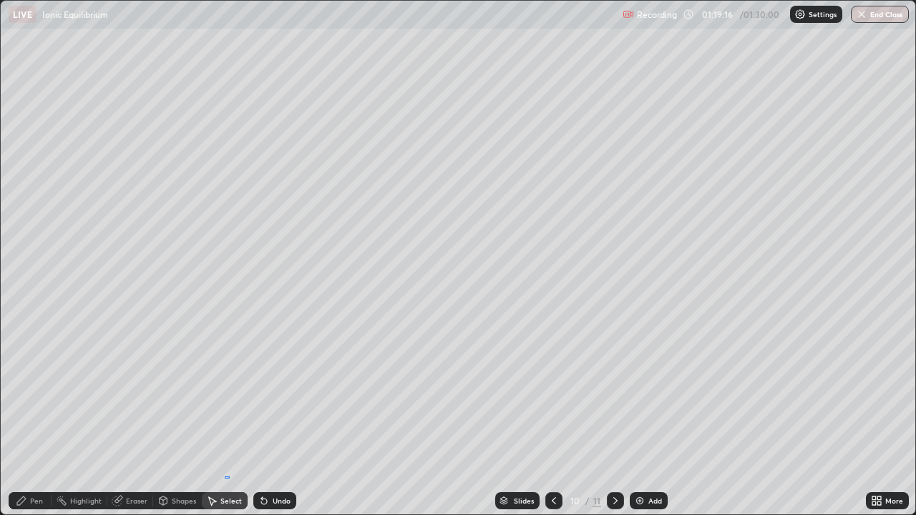
click at [225, 418] on div "0 ° Undo Copy Duplicate Duplicate to new slide Delete" at bounding box center [458, 258] width 914 height 514
click at [27, 418] on div "Pen" at bounding box center [30, 500] width 43 height 17
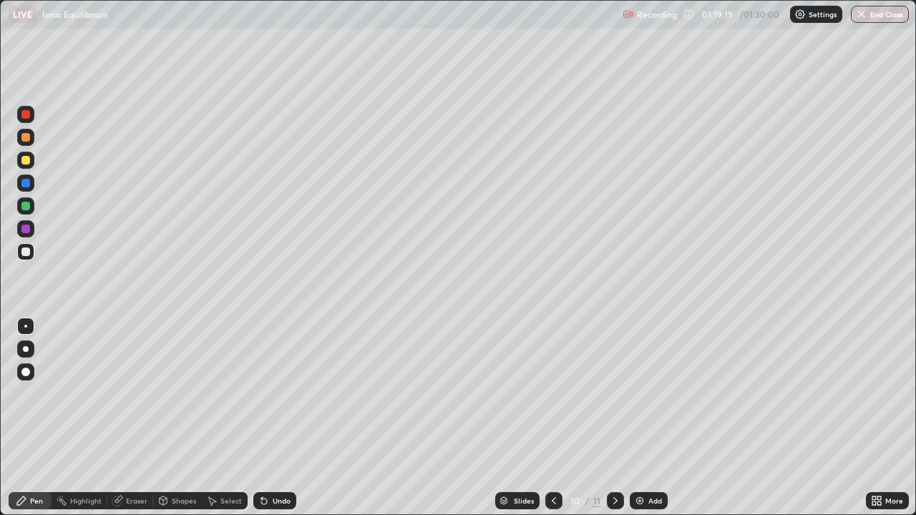
click at [238, 418] on div "Select" at bounding box center [225, 501] width 46 height 29
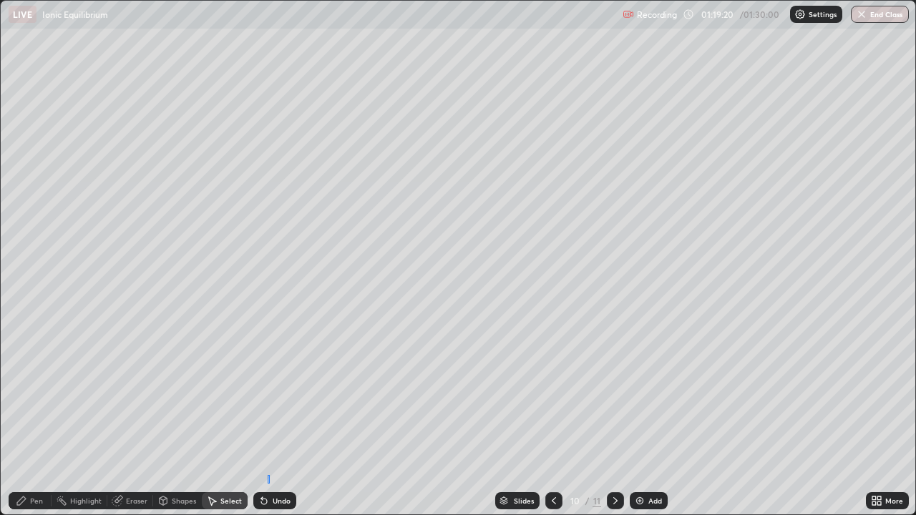
click at [268, 418] on div "0 ° Undo Copy Duplicate Duplicate to new slide Delete" at bounding box center [458, 258] width 914 height 514
click at [19, 418] on icon at bounding box center [21, 501] width 9 height 9
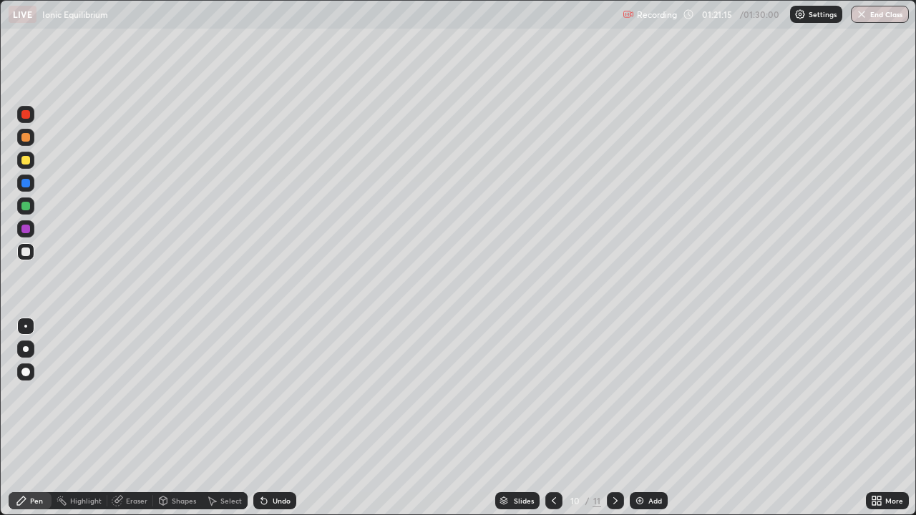
click at [613, 418] on icon at bounding box center [615, 500] width 4 height 7
click at [277, 418] on div "Undo" at bounding box center [282, 500] width 18 height 7
click at [282, 418] on div "Undo" at bounding box center [282, 500] width 18 height 7
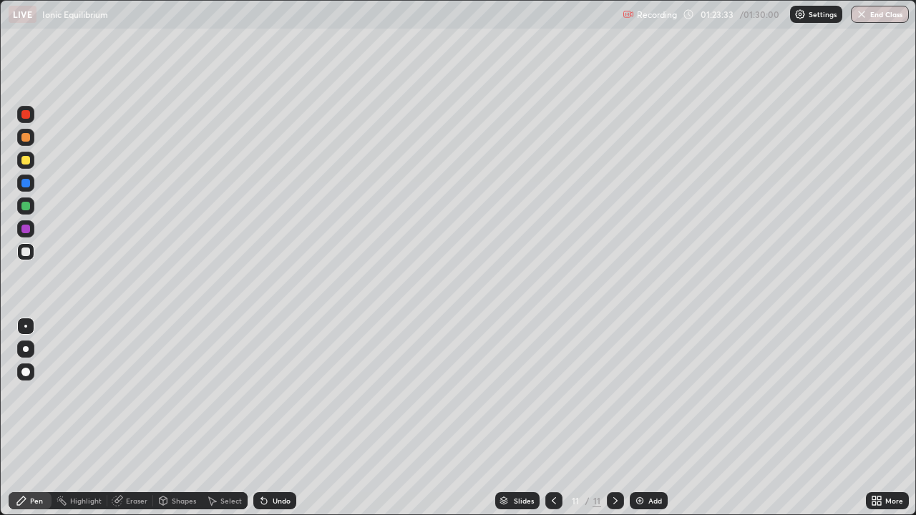
click at [282, 418] on div "Undo" at bounding box center [282, 500] width 18 height 7
click at [278, 418] on div "Undo" at bounding box center [282, 500] width 18 height 7
click at [652, 418] on div "Add" at bounding box center [655, 500] width 14 height 7
click at [129, 418] on div "Eraser" at bounding box center [136, 500] width 21 height 7
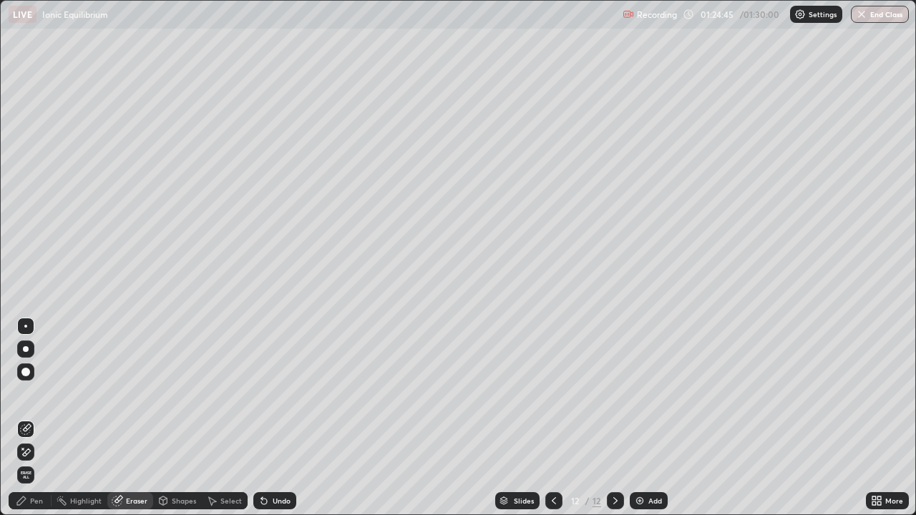
click at [34, 418] on div "Pen" at bounding box center [36, 500] width 13 height 7
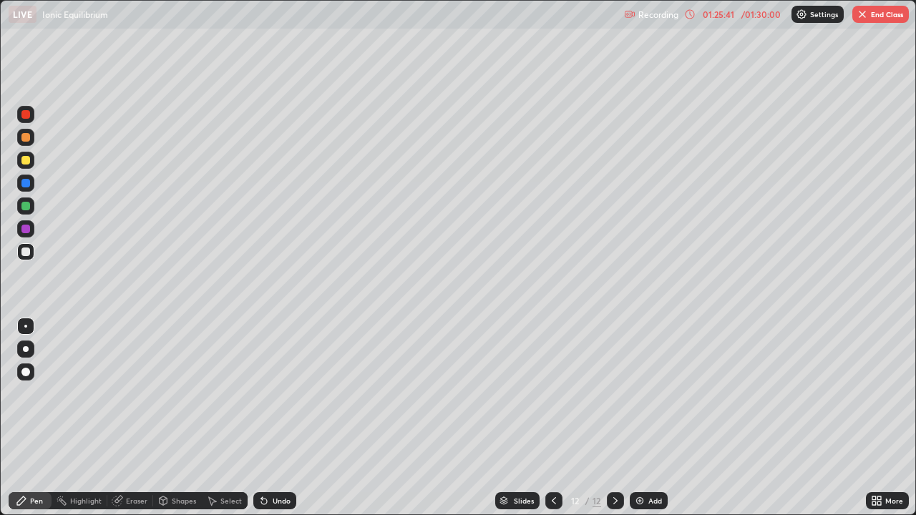
click at [270, 418] on div "Undo" at bounding box center [274, 500] width 43 height 17
click at [273, 418] on div "Undo" at bounding box center [282, 500] width 18 height 7
click at [288, 418] on div "Undo" at bounding box center [282, 500] width 18 height 7
click at [880, 13] on button "End Class" at bounding box center [880, 14] width 57 height 17
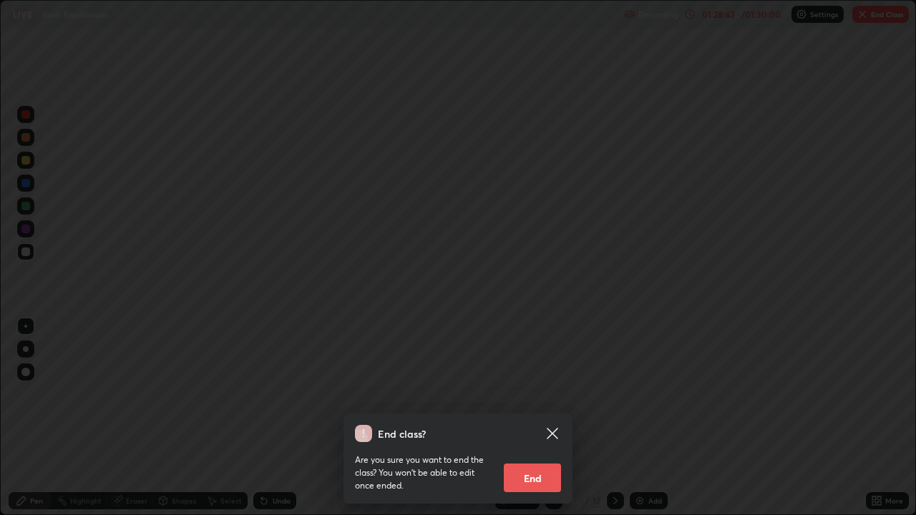
click at [526, 418] on button "End" at bounding box center [532, 478] width 57 height 29
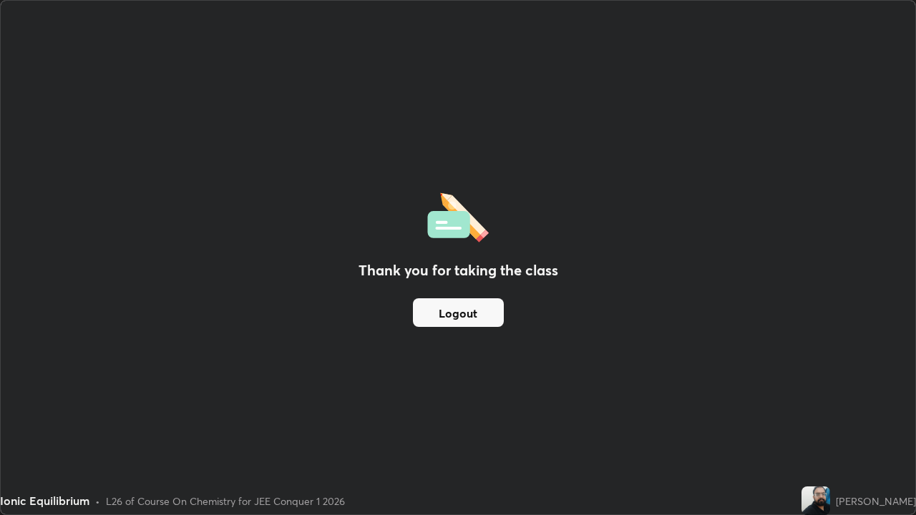
click at [476, 316] on button "Logout" at bounding box center [458, 312] width 91 height 29
